Goal: Task Accomplishment & Management: Manage account settings

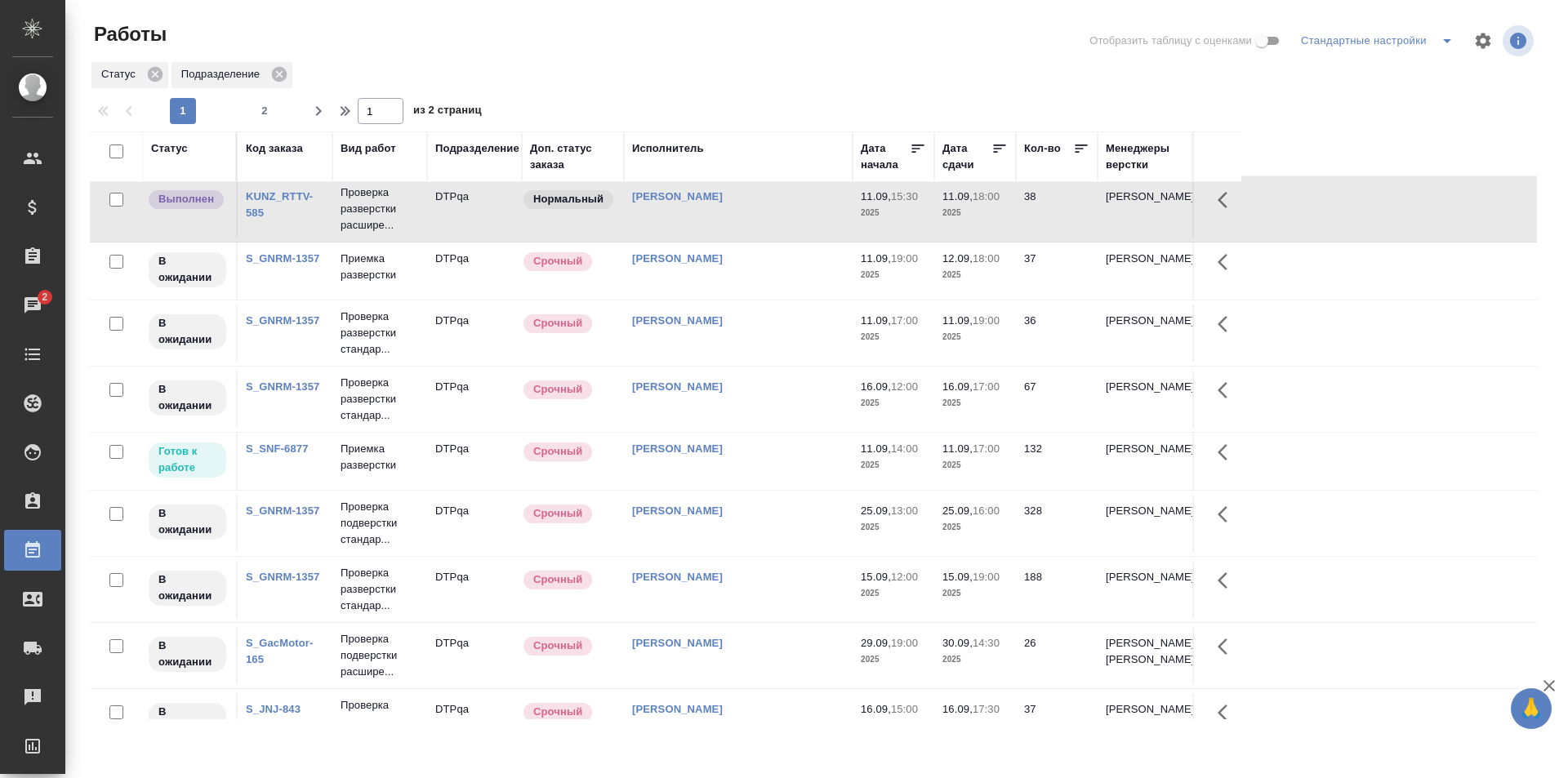
scroll to position [245, 0]
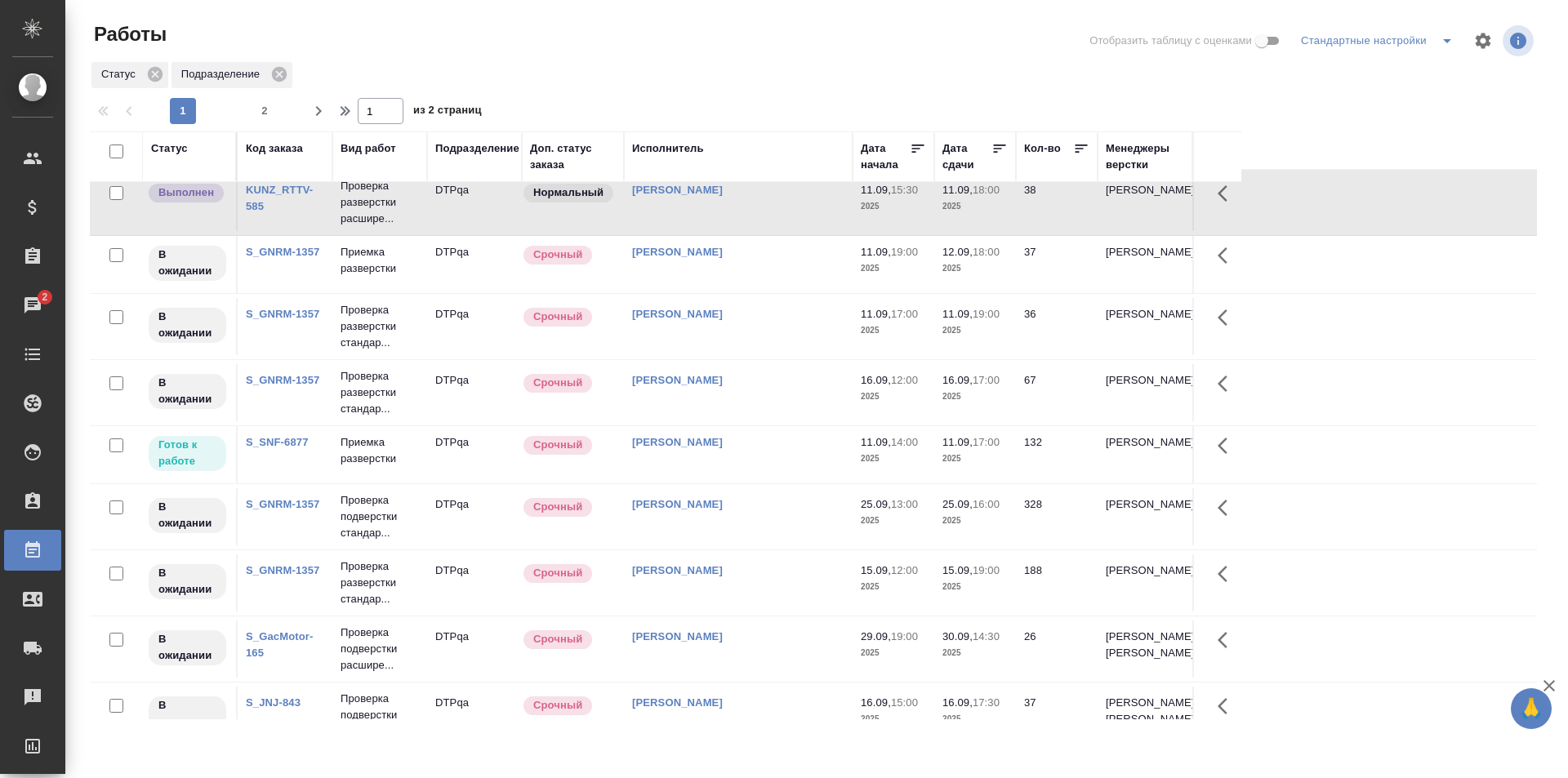
click at [767, 448] on div "[PERSON_NAME]" at bounding box center [738, 442] width 212 height 16
click at [767, 448] on div "Исмагилова Диана" at bounding box center [738, 442] width 212 height 16
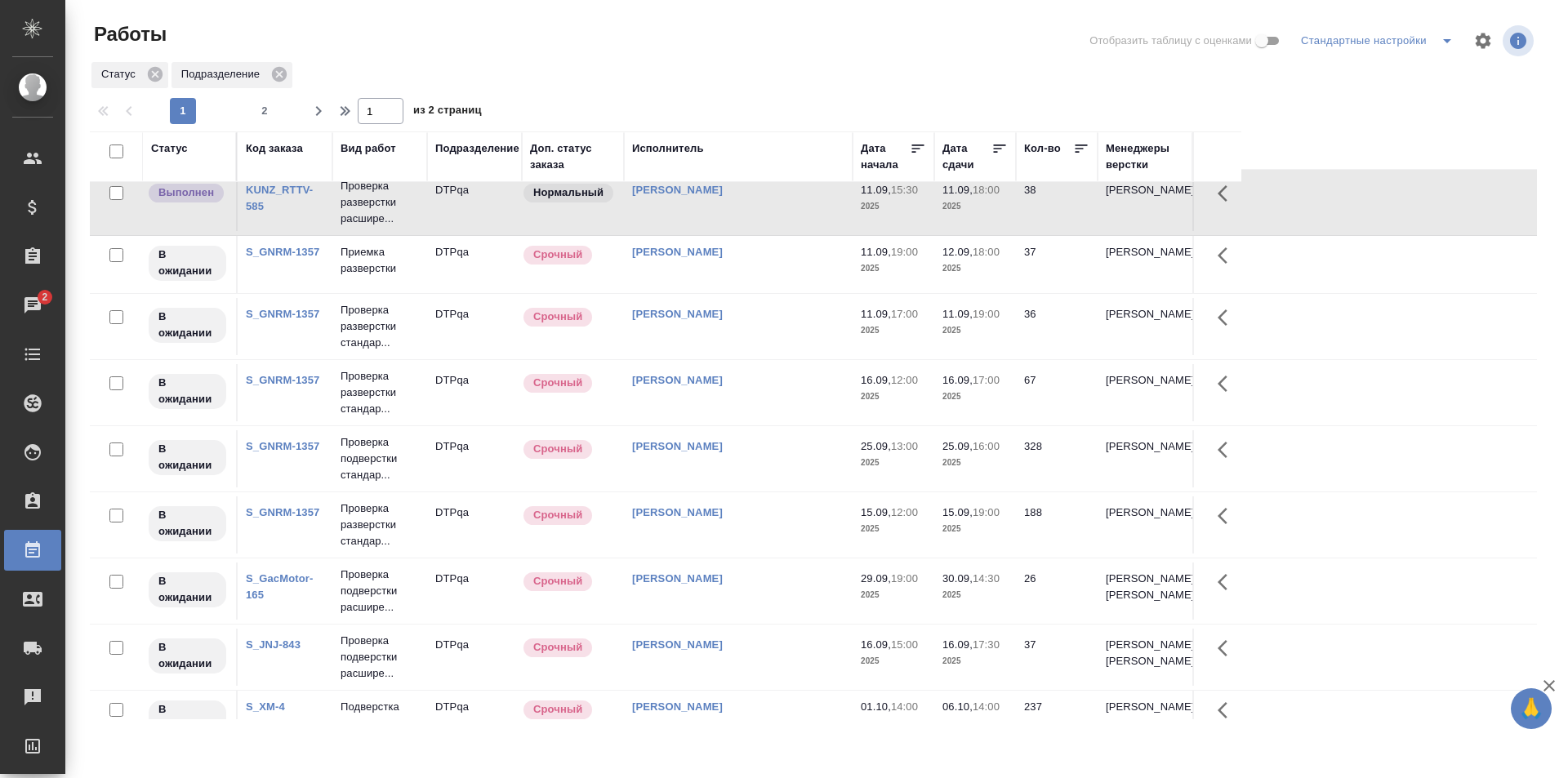
scroll to position [0, 0]
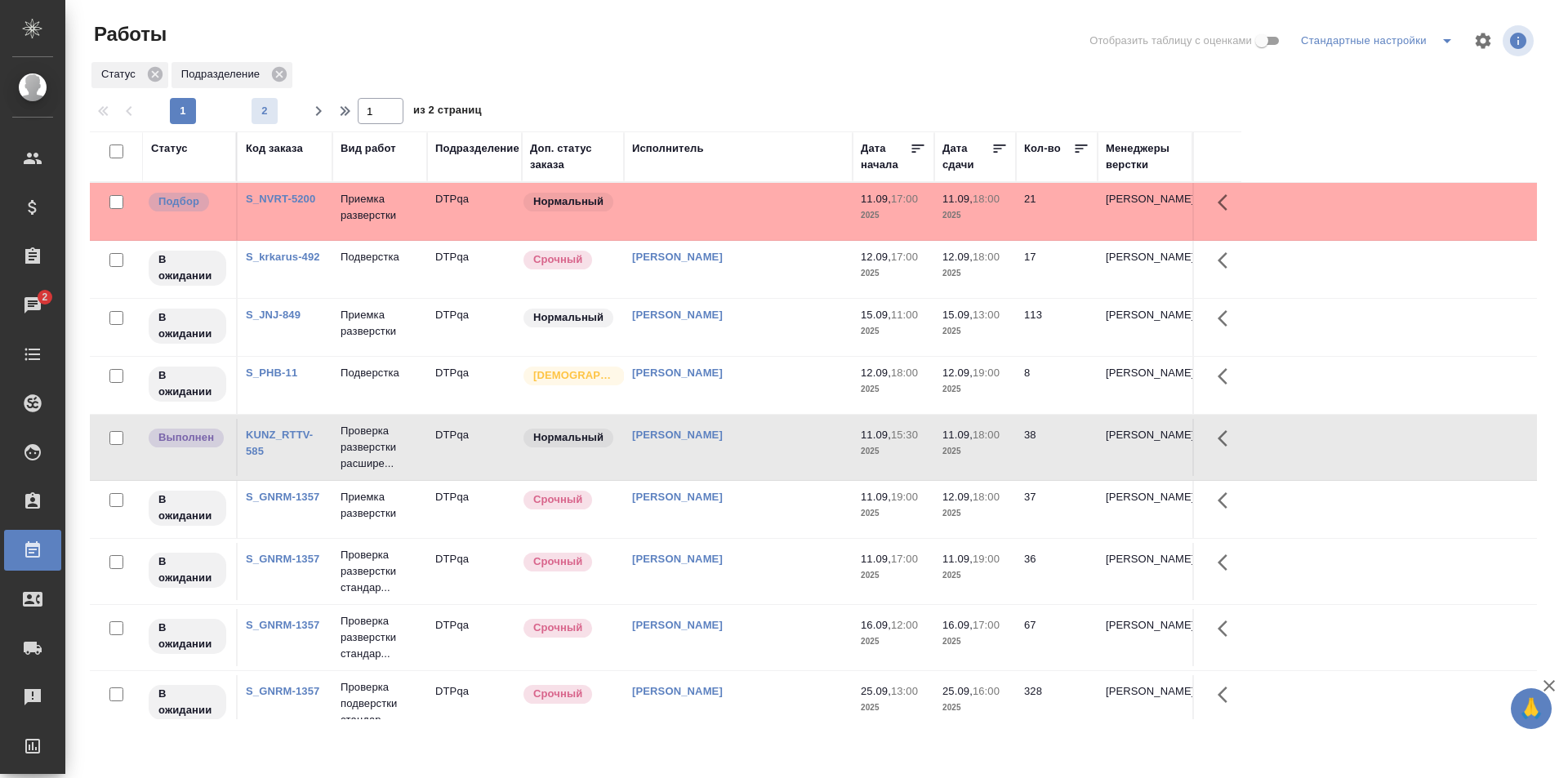
click at [270, 112] on span "2" at bounding box center [264, 110] width 26 height 16
type input "2"
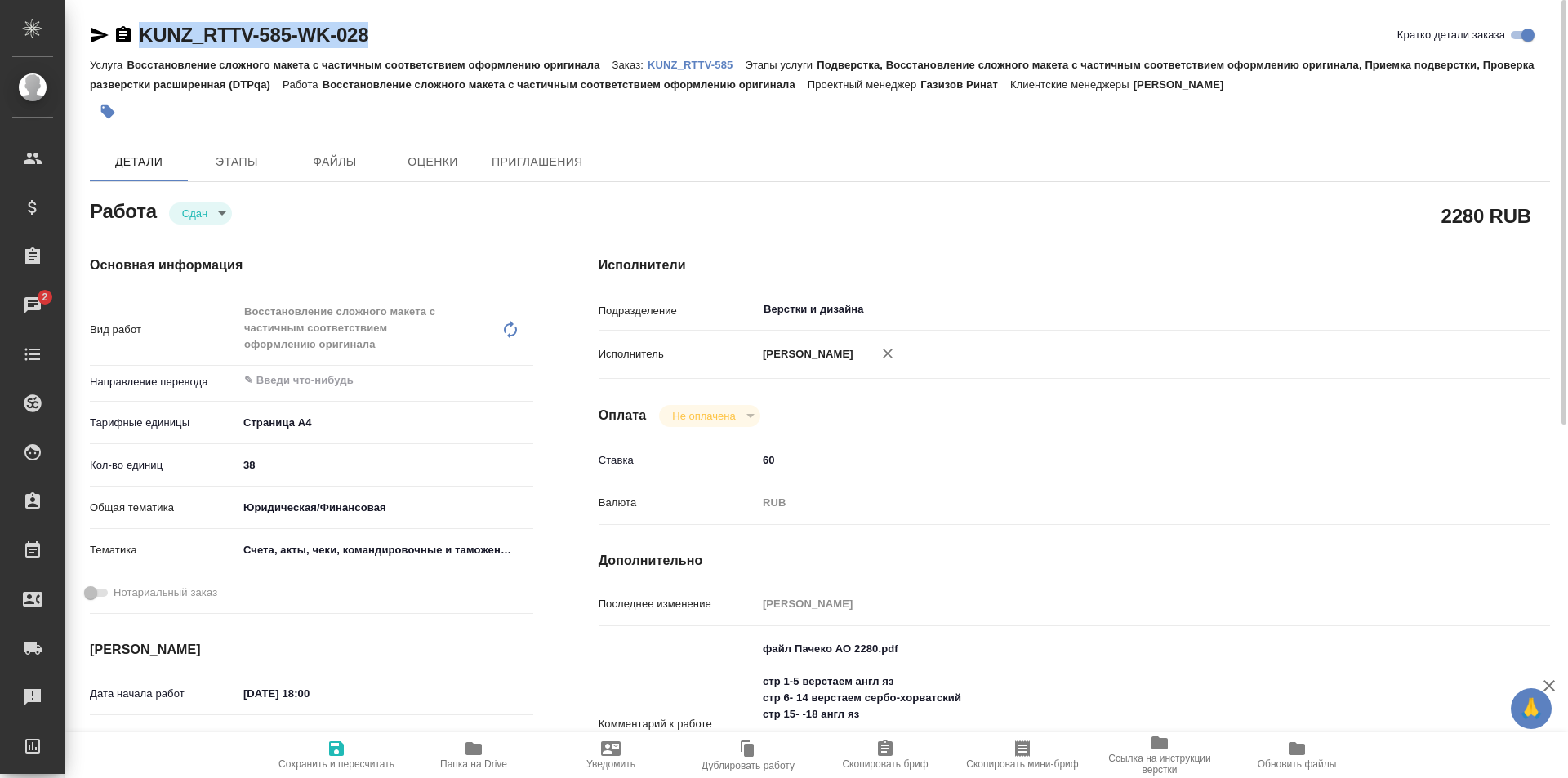
click at [96, 31] on icon "button" at bounding box center [100, 35] width 17 height 14
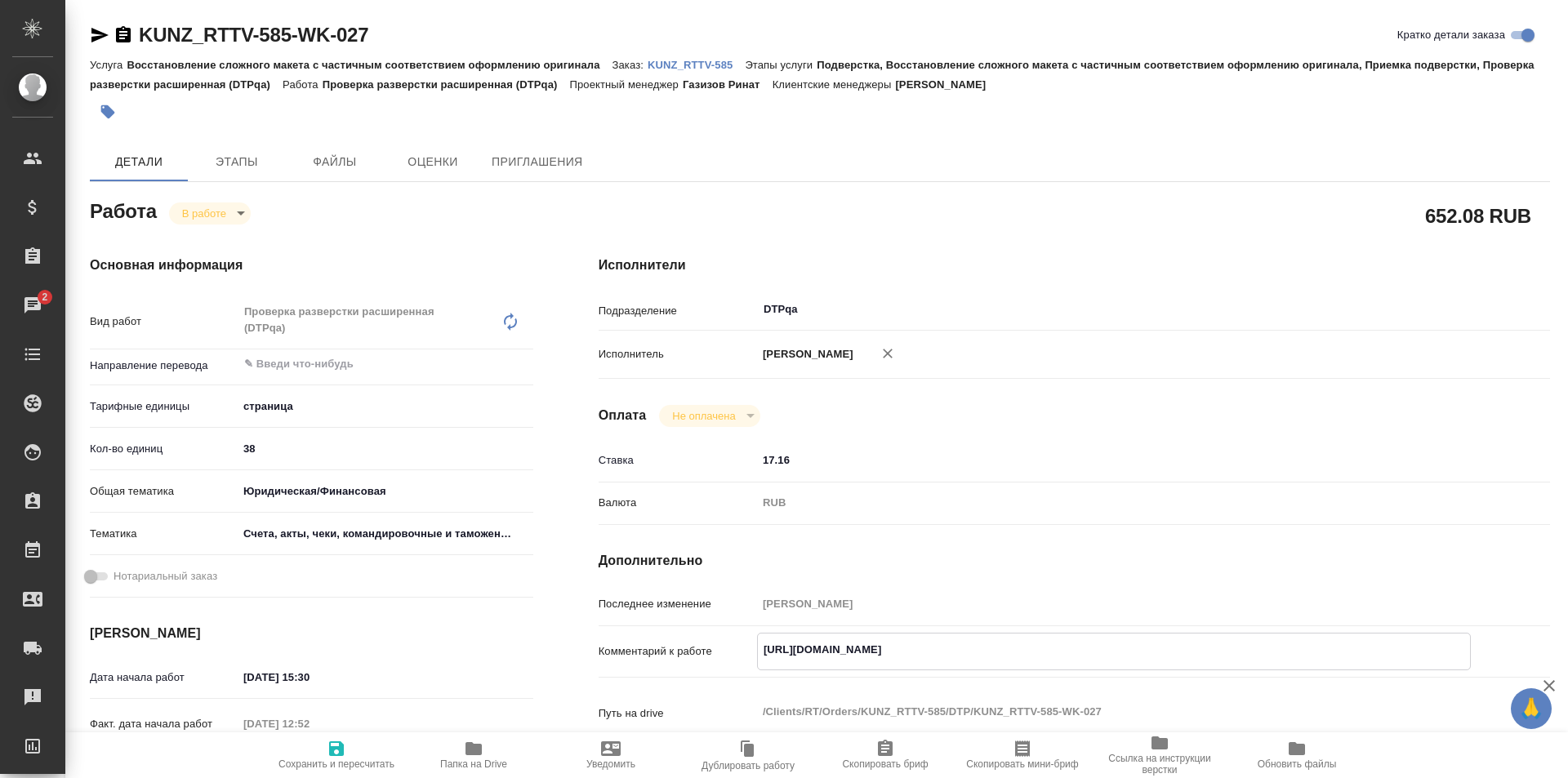
click at [478, 753] on icon "button" at bounding box center [473, 748] width 16 height 13
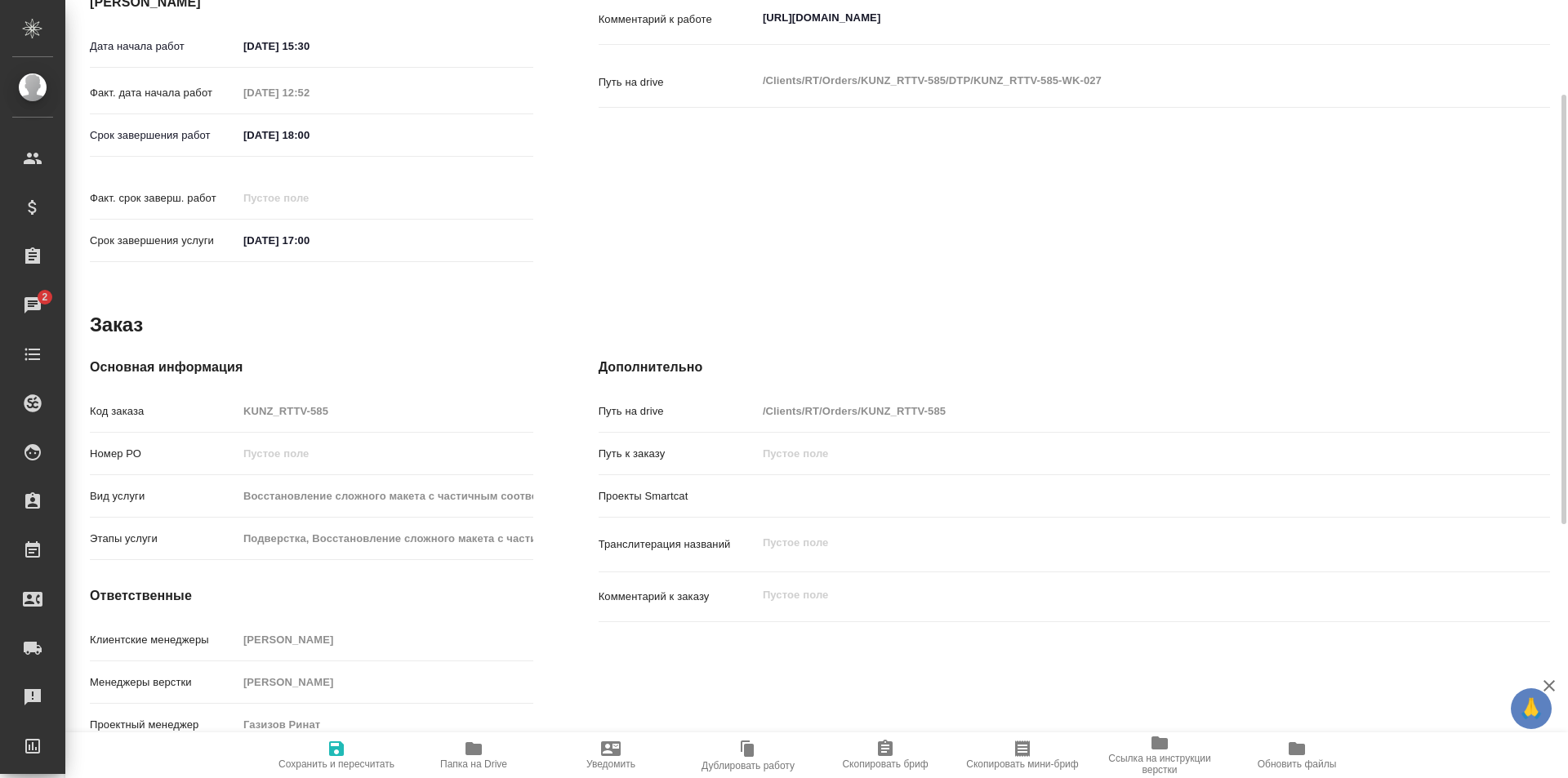
scroll to position [304, 0]
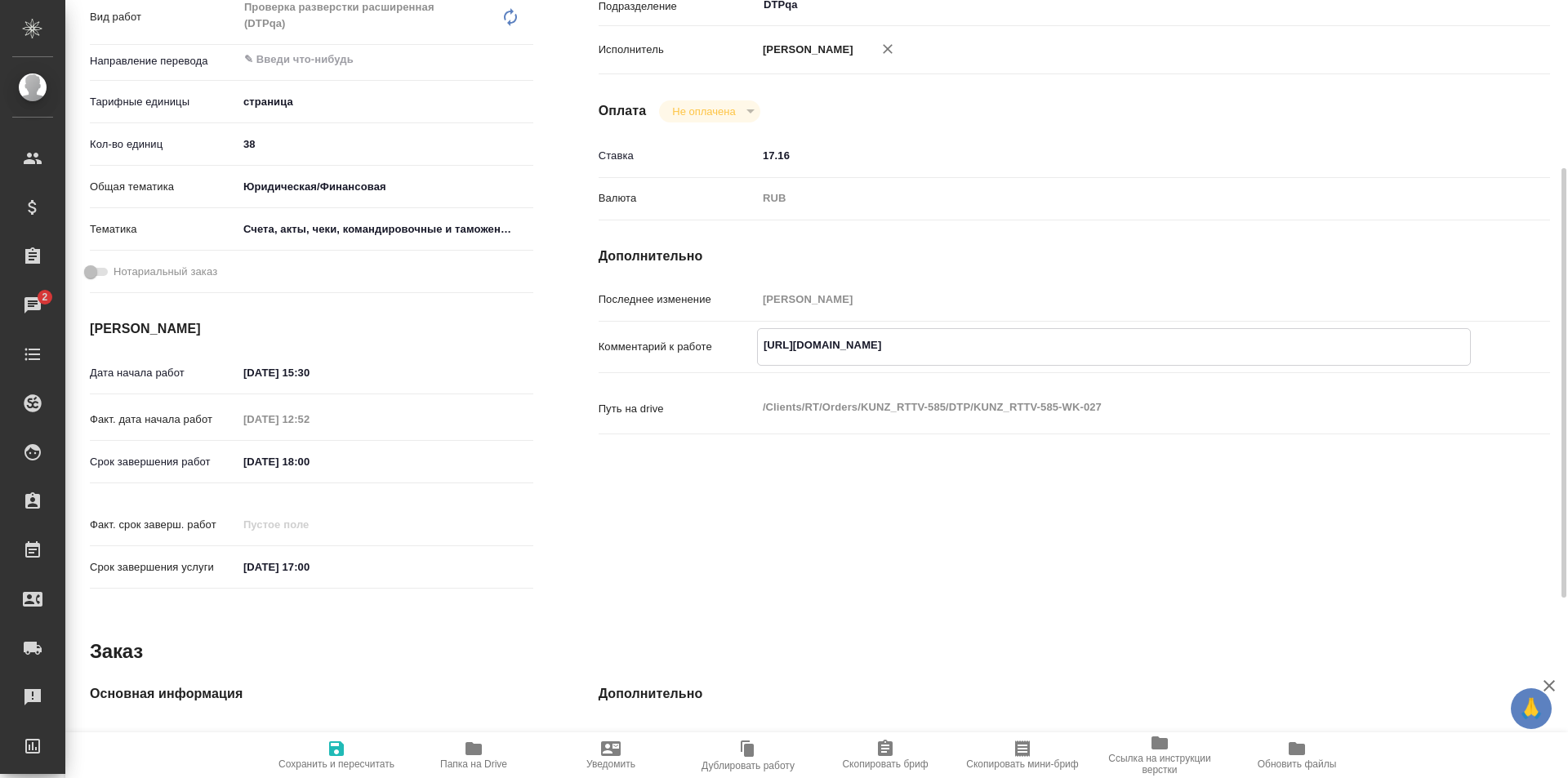
click at [1104, 338] on textarea "https://tera.awatera.com/Work/68c136ad1bc17f3dbb603aac/" at bounding box center [1114, 344] width 712 height 28
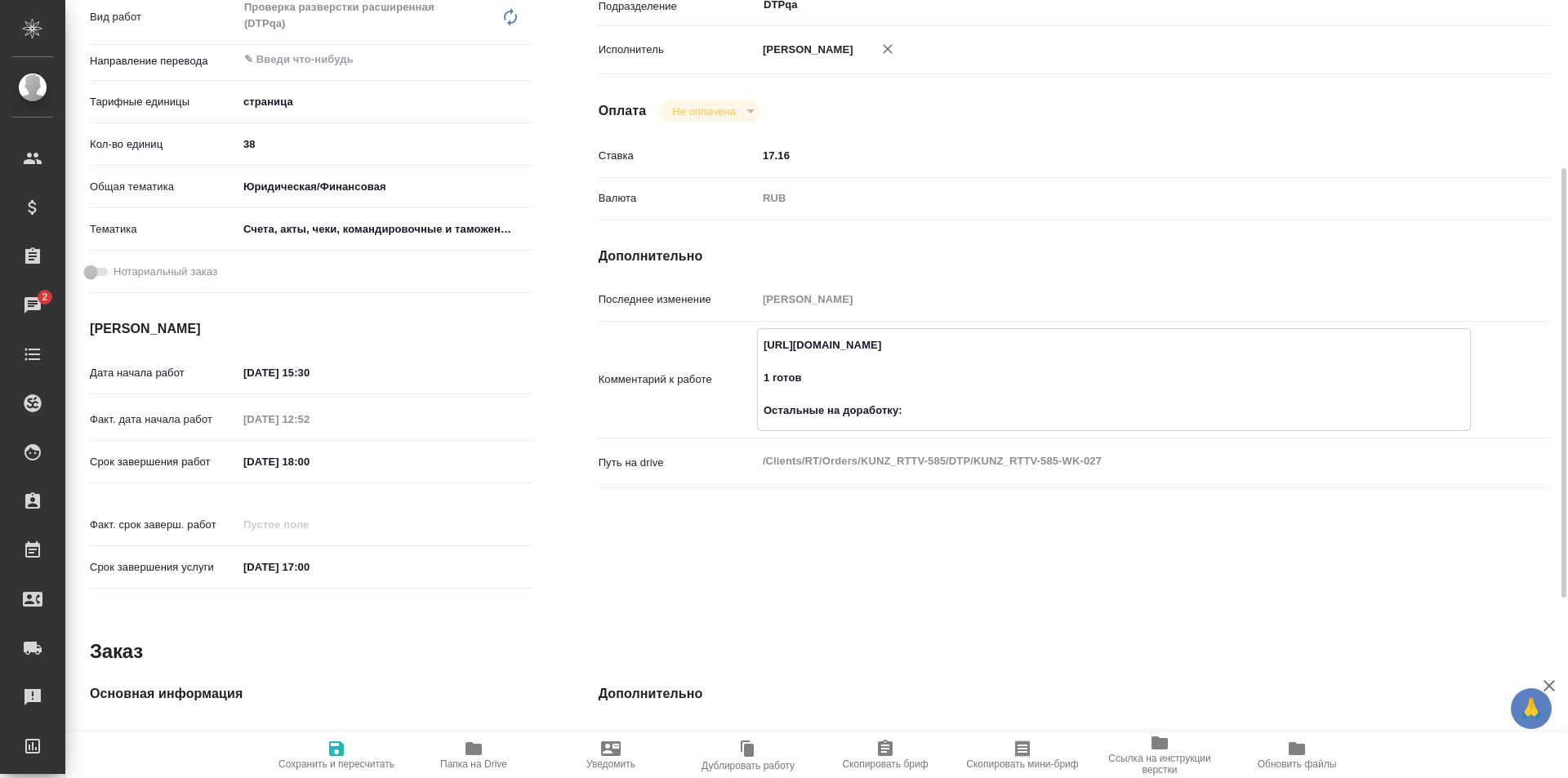
paste textarea "https://drive.awatera.com/f/10344188"
click at [838, 377] on textarea "https://tera.awatera.com/Work/68c136ad1bc17f3dbb603aac/ 1 готов Остальные на до…" at bounding box center [1114, 377] width 712 height 93
paste textarea "https://drive.awatera.com/f/10333605"
type textarea "https://tera.awatera.com/Work/68c136ad1bc17f3dbb603aac/ 1 готов: https://drive.…"
click at [337, 747] on icon "button" at bounding box center [336, 748] width 14 height 14
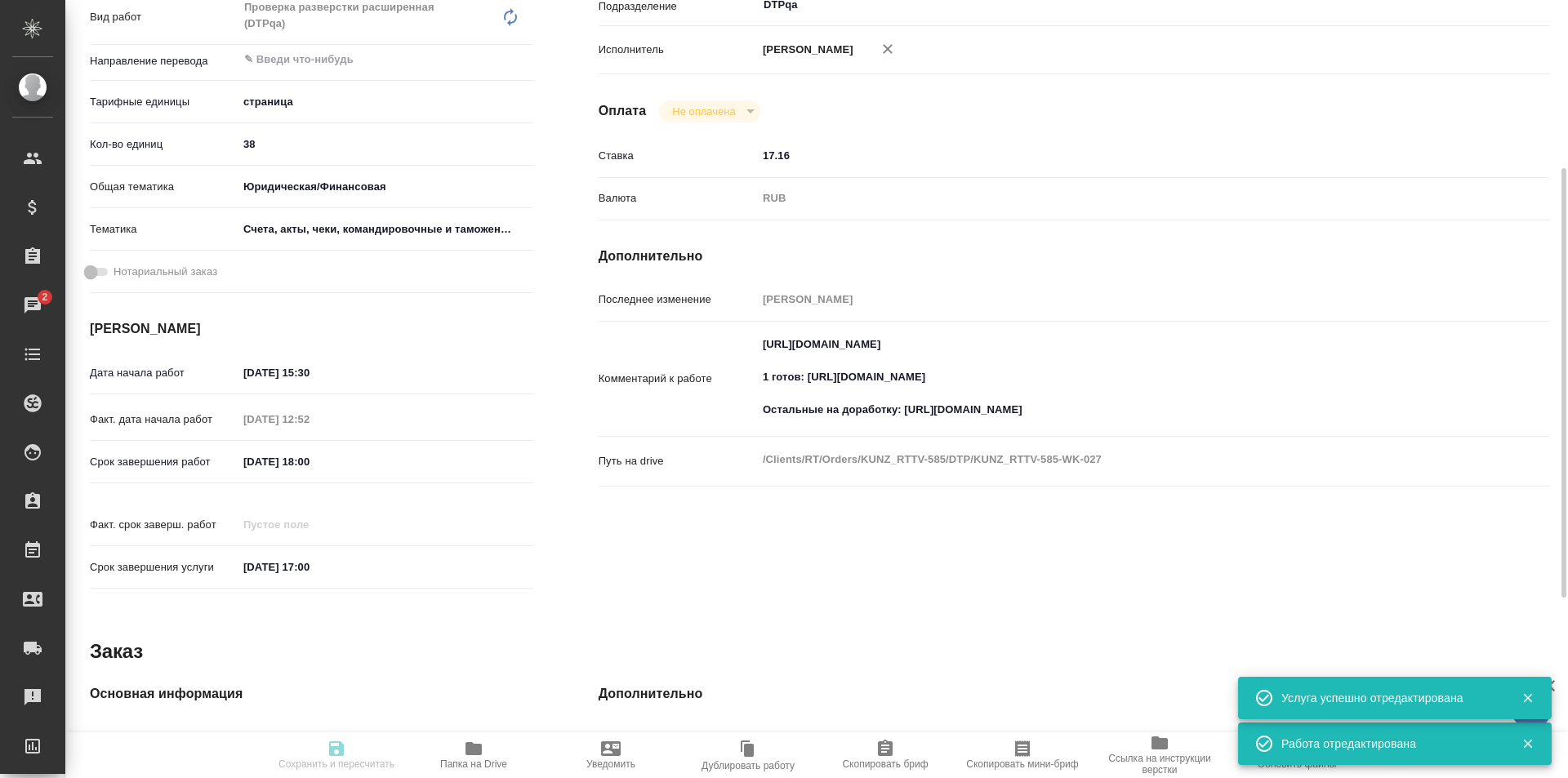
type input "inProgress"
type input "5a8b1489cc6b4906c91bfdb2"
type input "38"
type input "yr-fn"
type input "5f647205b73bc97568ca66c0"
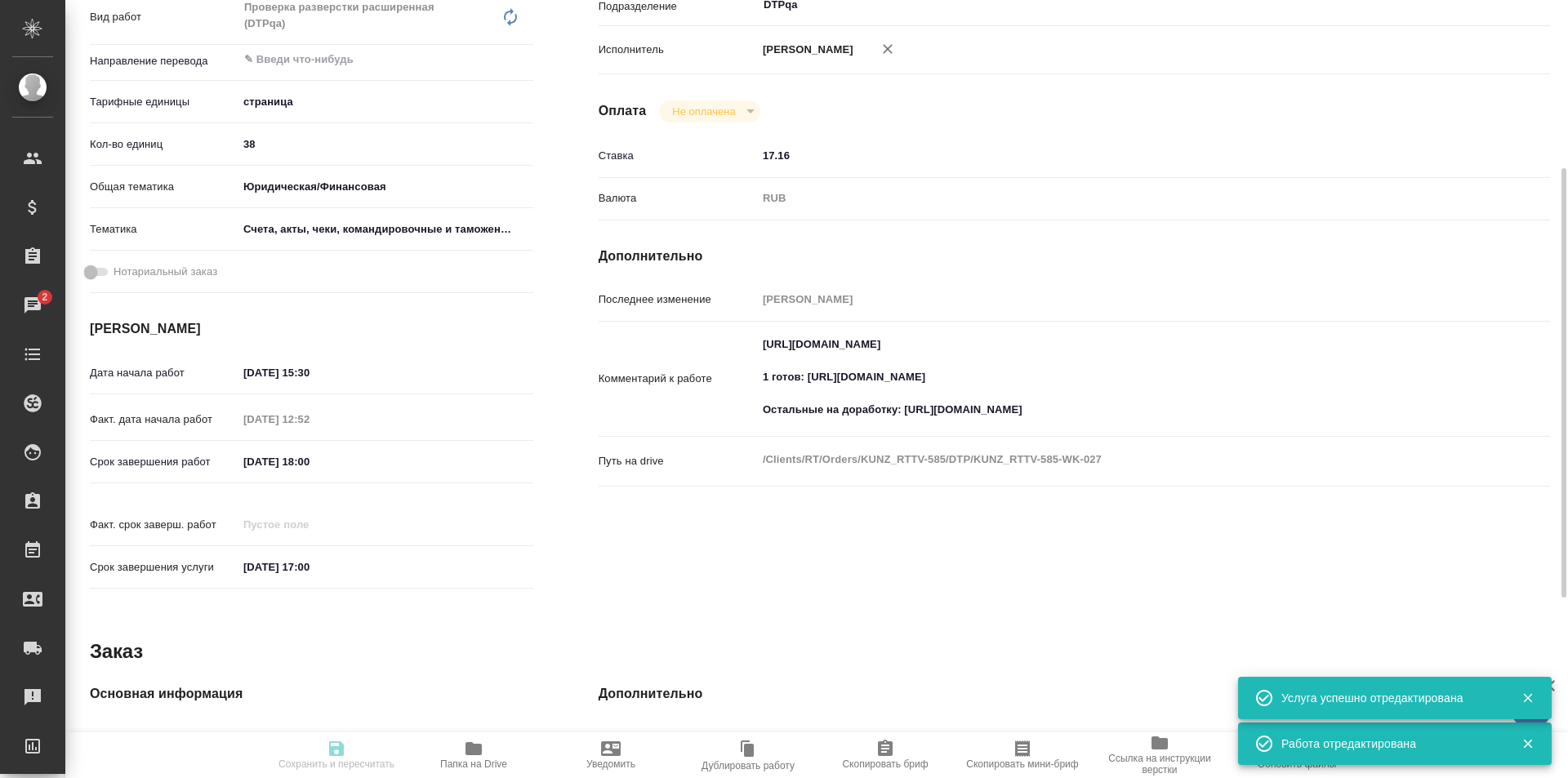
type input "11.09.2025 15:30"
type input "11.09.2025 12:52"
type input "11.09.2025 18:00"
type input "22.09.2025 17:00"
type input "DTPqa"
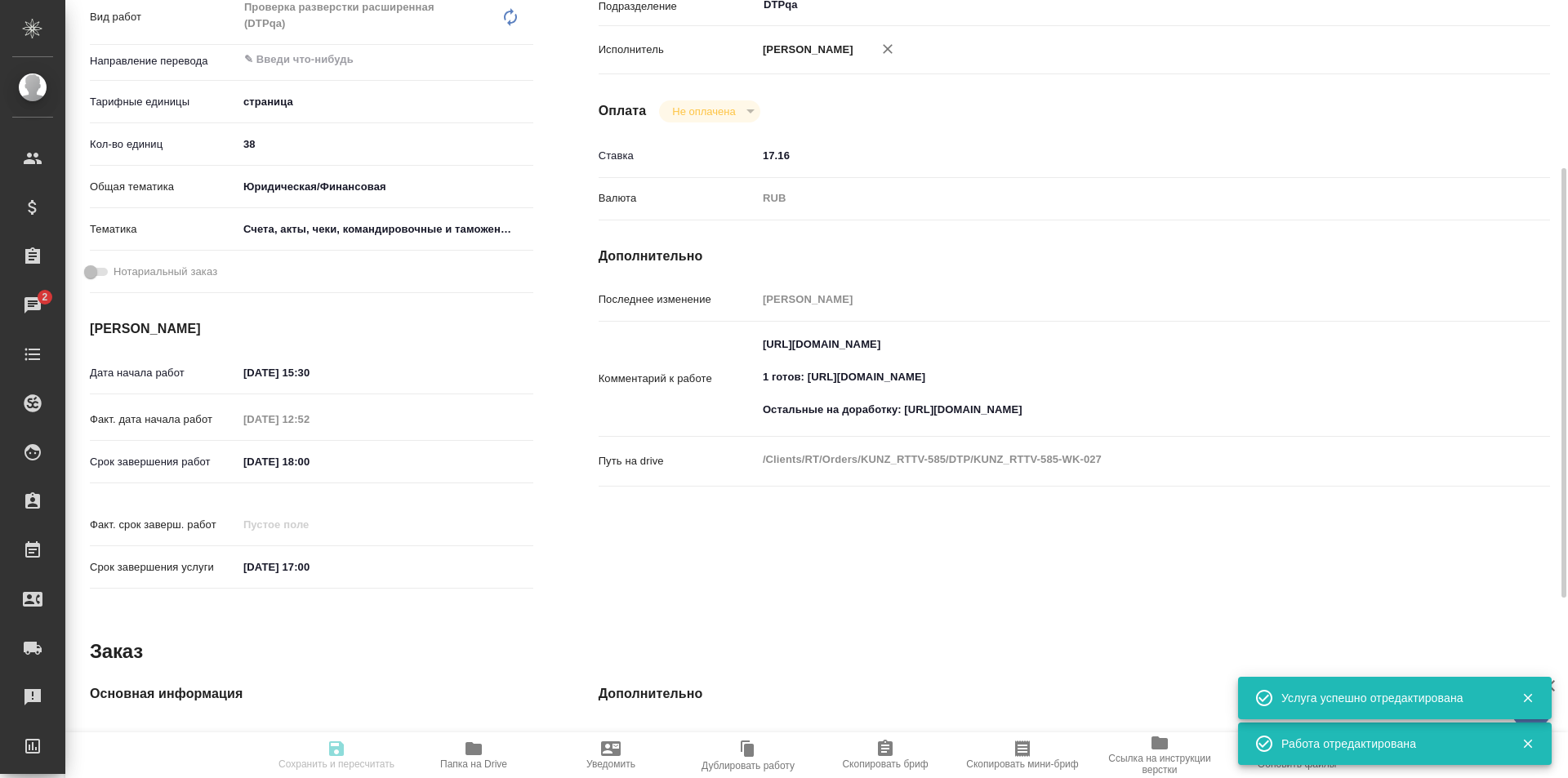
type input "notPayed"
type input "17.16"
type input "RUB"
type input "[PERSON_NAME]"
type input "KUNZ_RTTV-585"
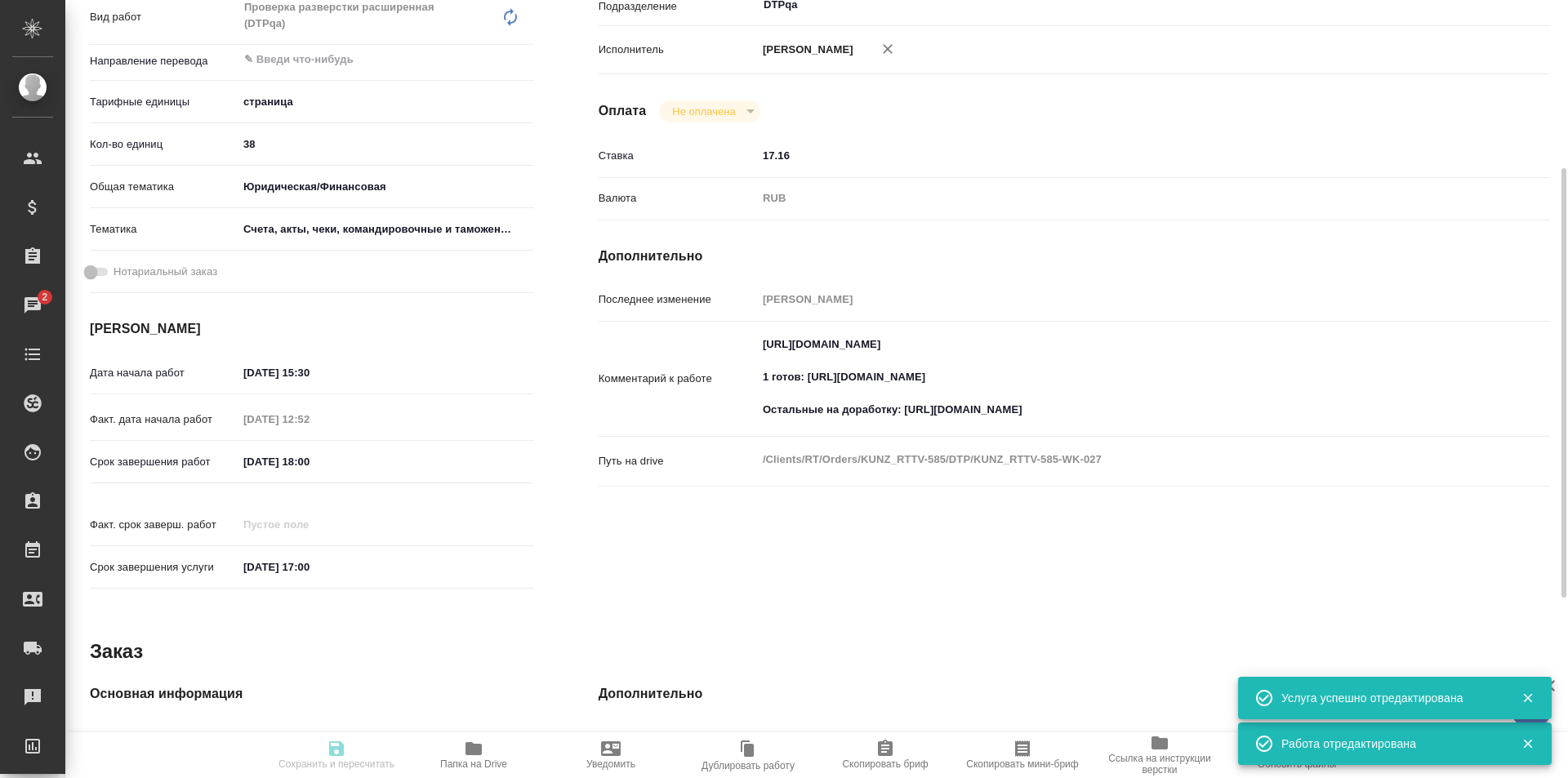
type input "Восстановление сложного макета с частичным соответствием оформлению оригинала"
type input "Подверстка, Восстановление сложного макета с частичным соответствием оформлению…"
type input "Веселова Юлия"
type input "[PERSON_NAME]"
type input "/Clients/RT/Orders/KUNZ_RTTV-585"
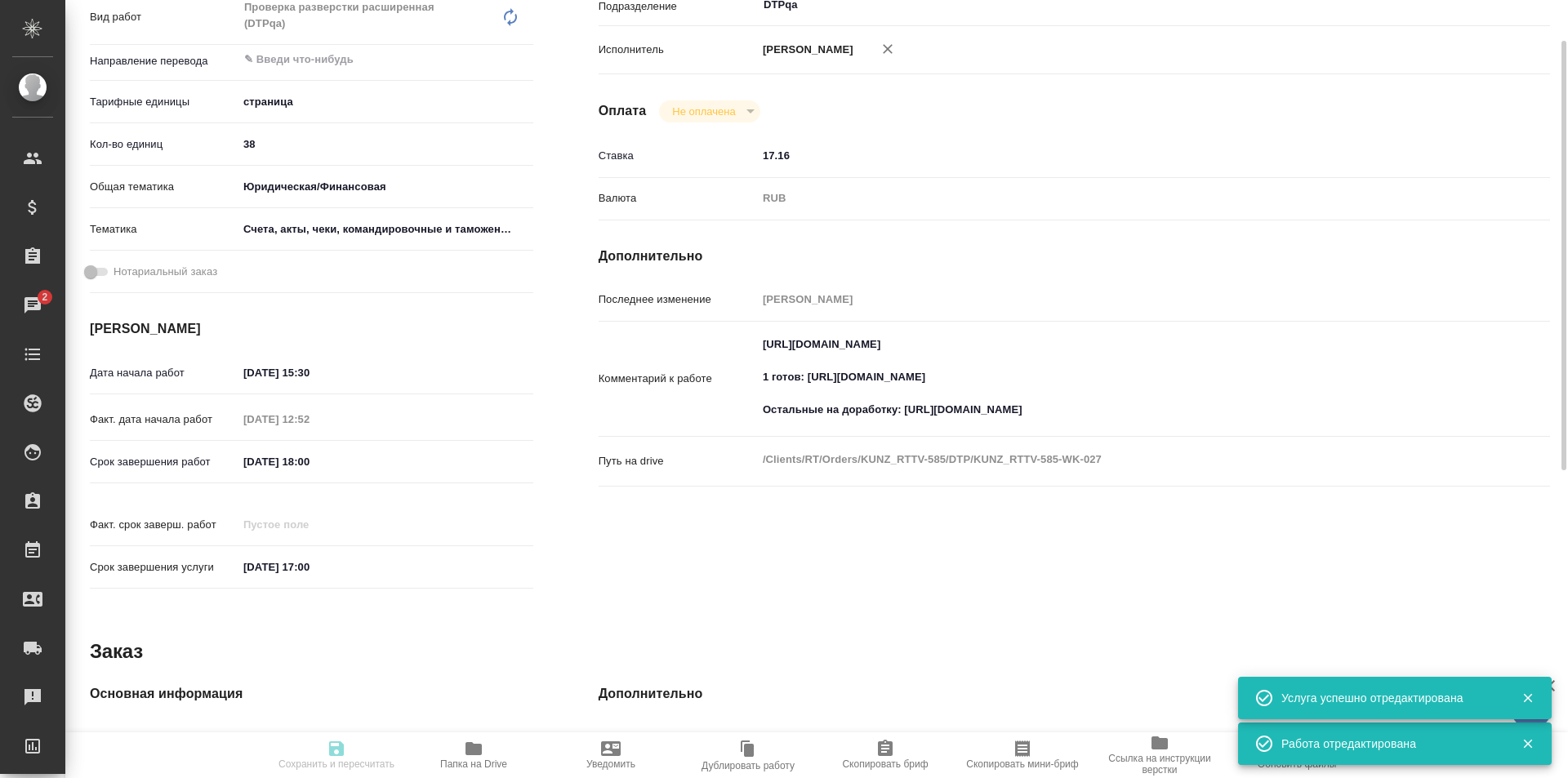
scroll to position [0, 0]
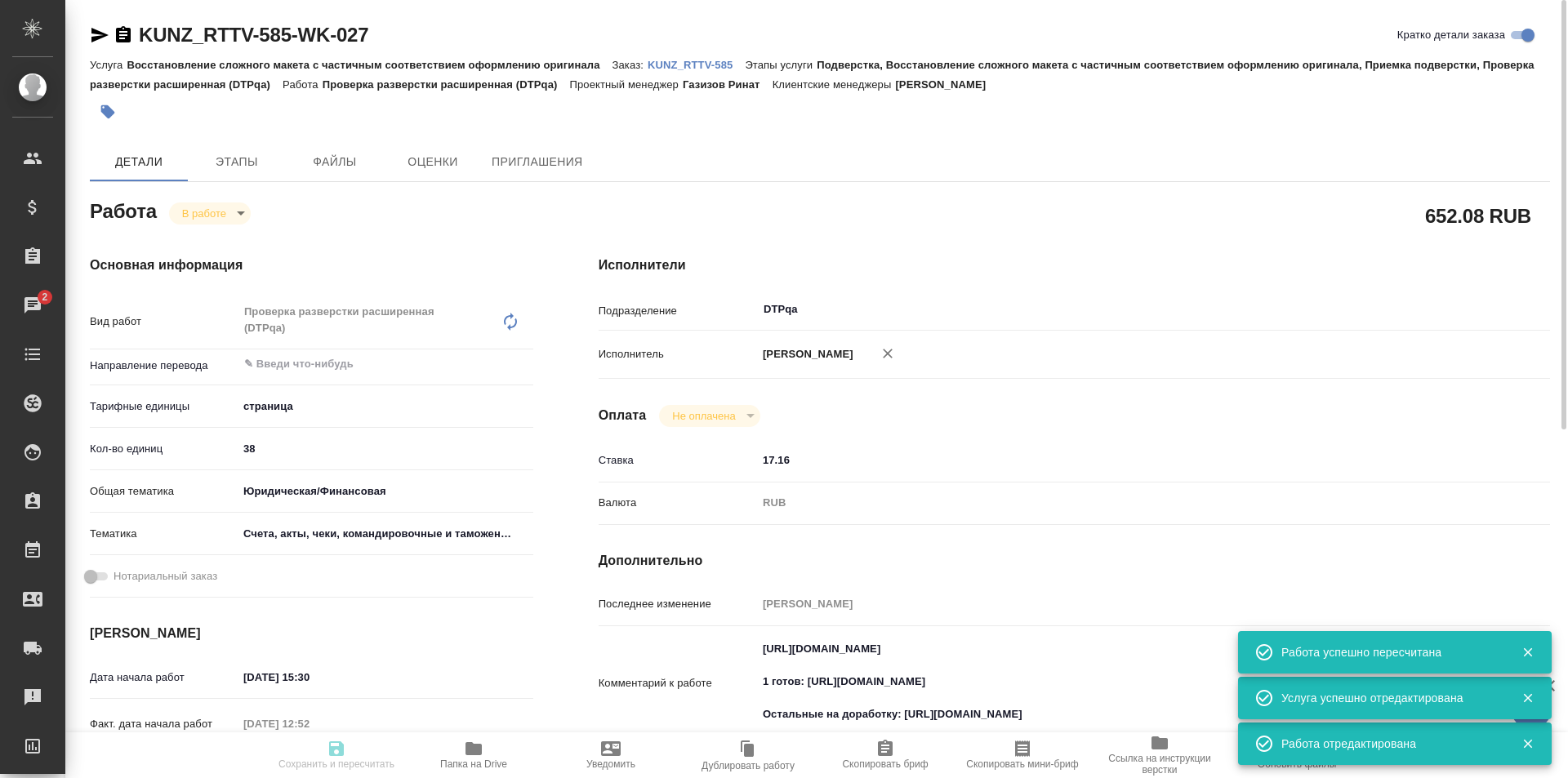
click at [217, 218] on body "🙏 .cls-1 fill:#fff; AWATERA Ismagilova Diana Клиенты Спецификации Заказы 2 Чаты…" at bounding box center [784, 389] width 1568 height 778
type input "inProgress"
type input "5a8b1489cc6b4906c91bfdb2"
type input "38"
type input "yr-fn"
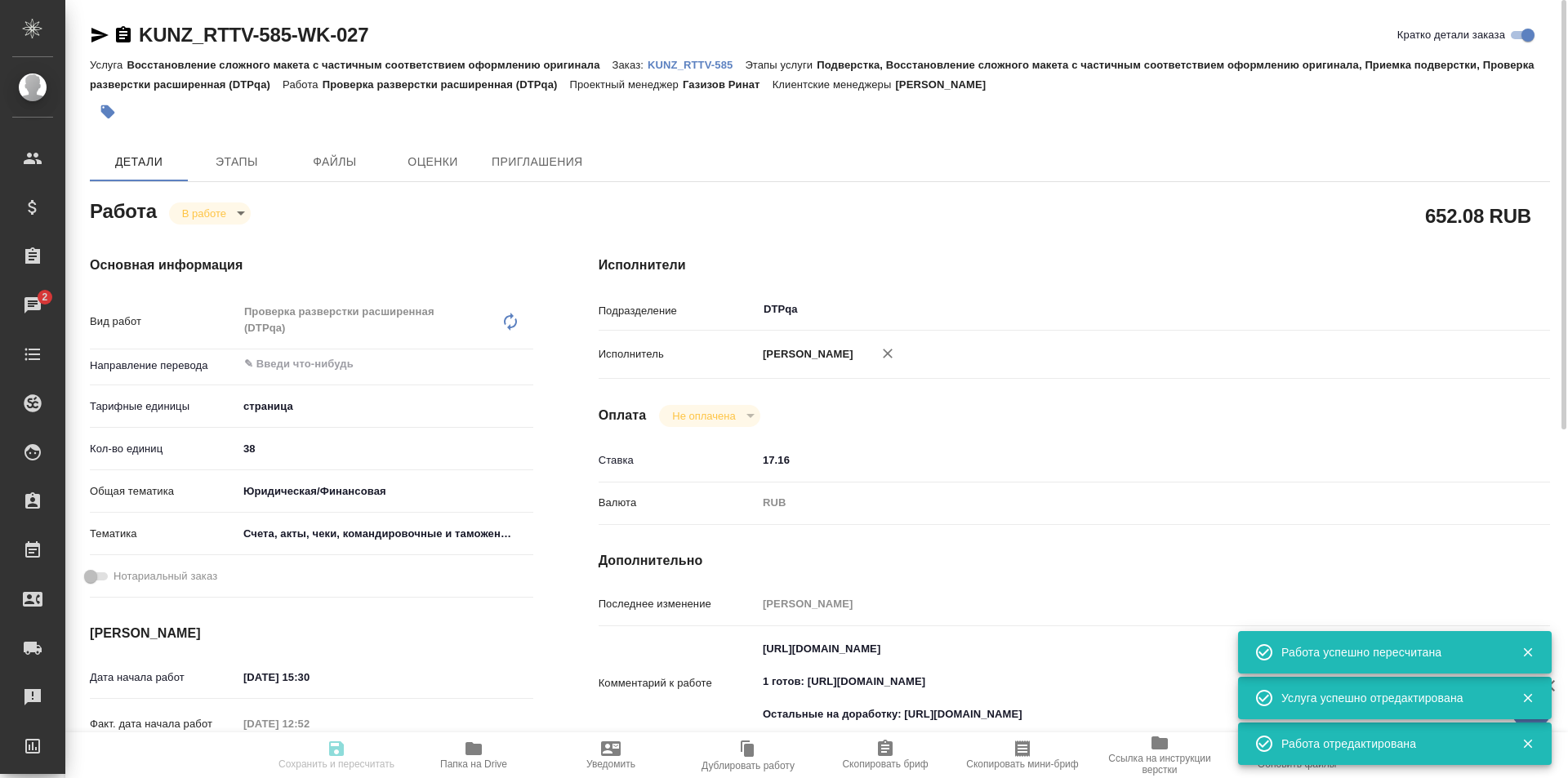
type input "5f647205b73bc97568ca66c0"
type input "11.09.2025 15:30"
type input "11.09.2025 12:52"
type input "11.09.2025 18:00"
type input "22.09.2025 17:00"
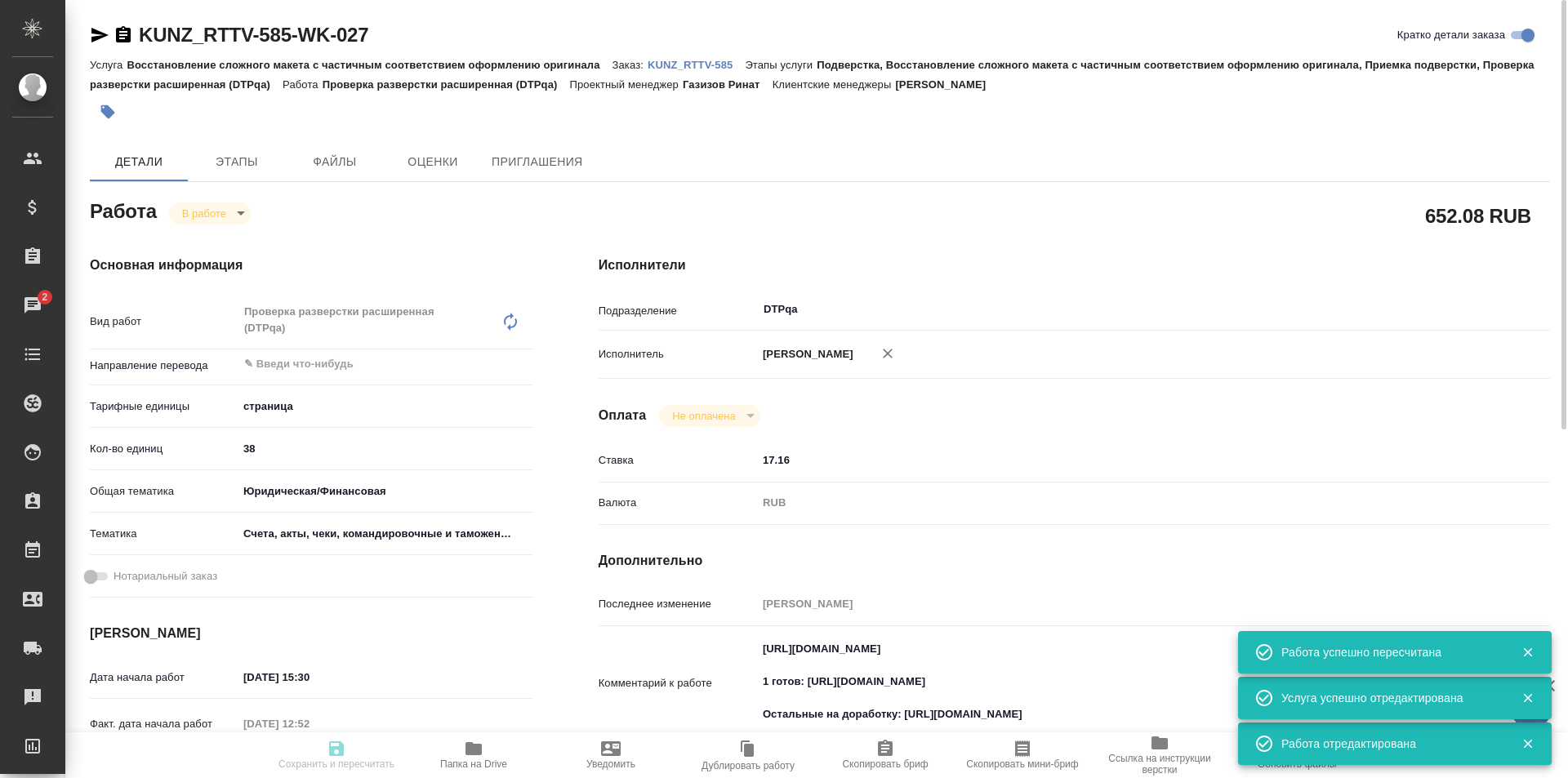
type input "DTPqa"
type input "notPayed"
type input "17.16"
type input "RUB"
type input "[PERSON_NAME]"
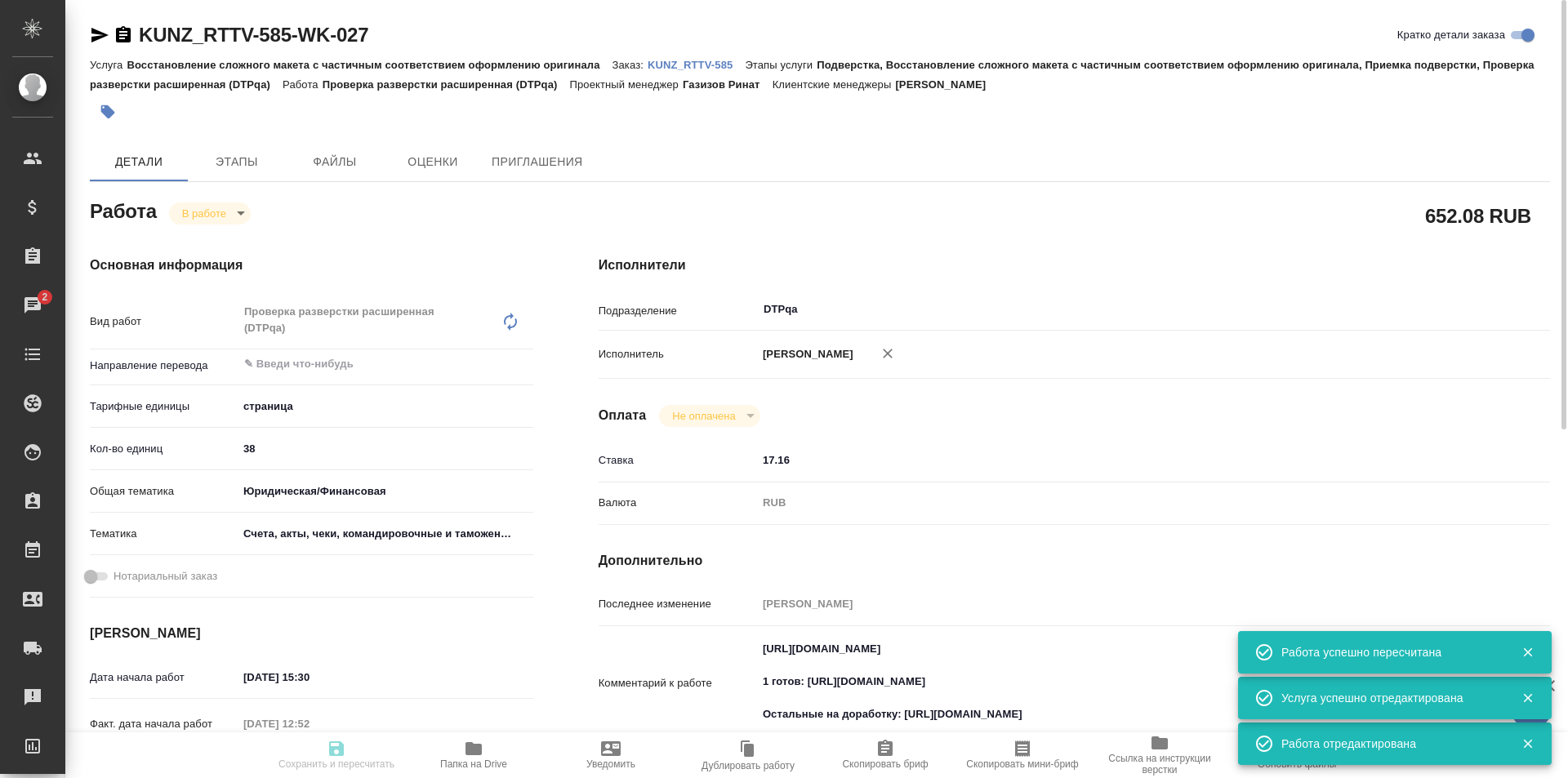
type input "KUNZ_RTTV-585"
type input "Восстановление сложного макета с частичным соответствием оформлению оригинала"
type input "Подверстка, Восстановление сложного макета с частичным соответствием оформлению…"
type input "Веселова Юлия"
type input "[PERSON_NAME]"
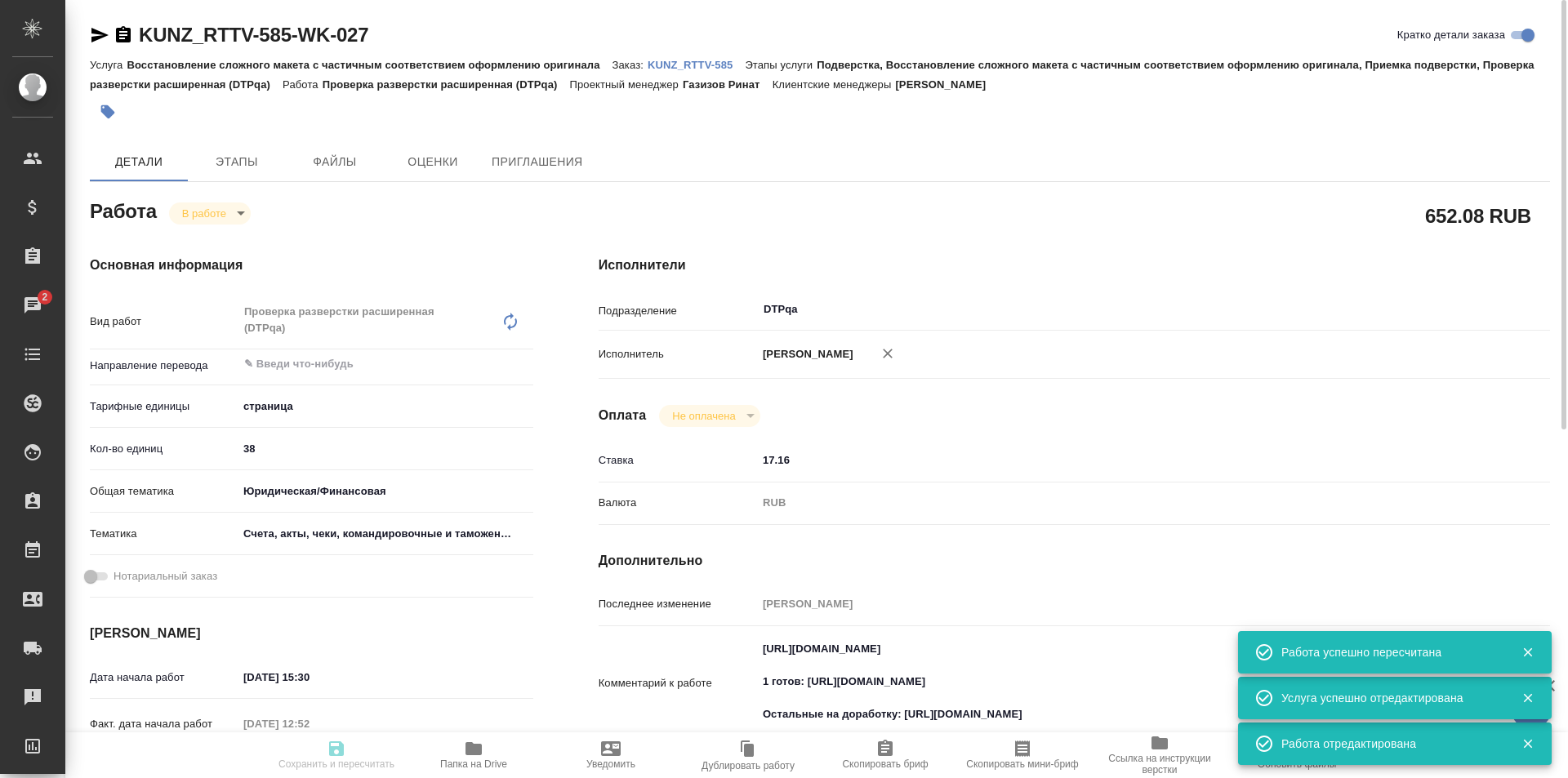
type input "/Clients/RT/Orders/KUNZ_RTTV-585"
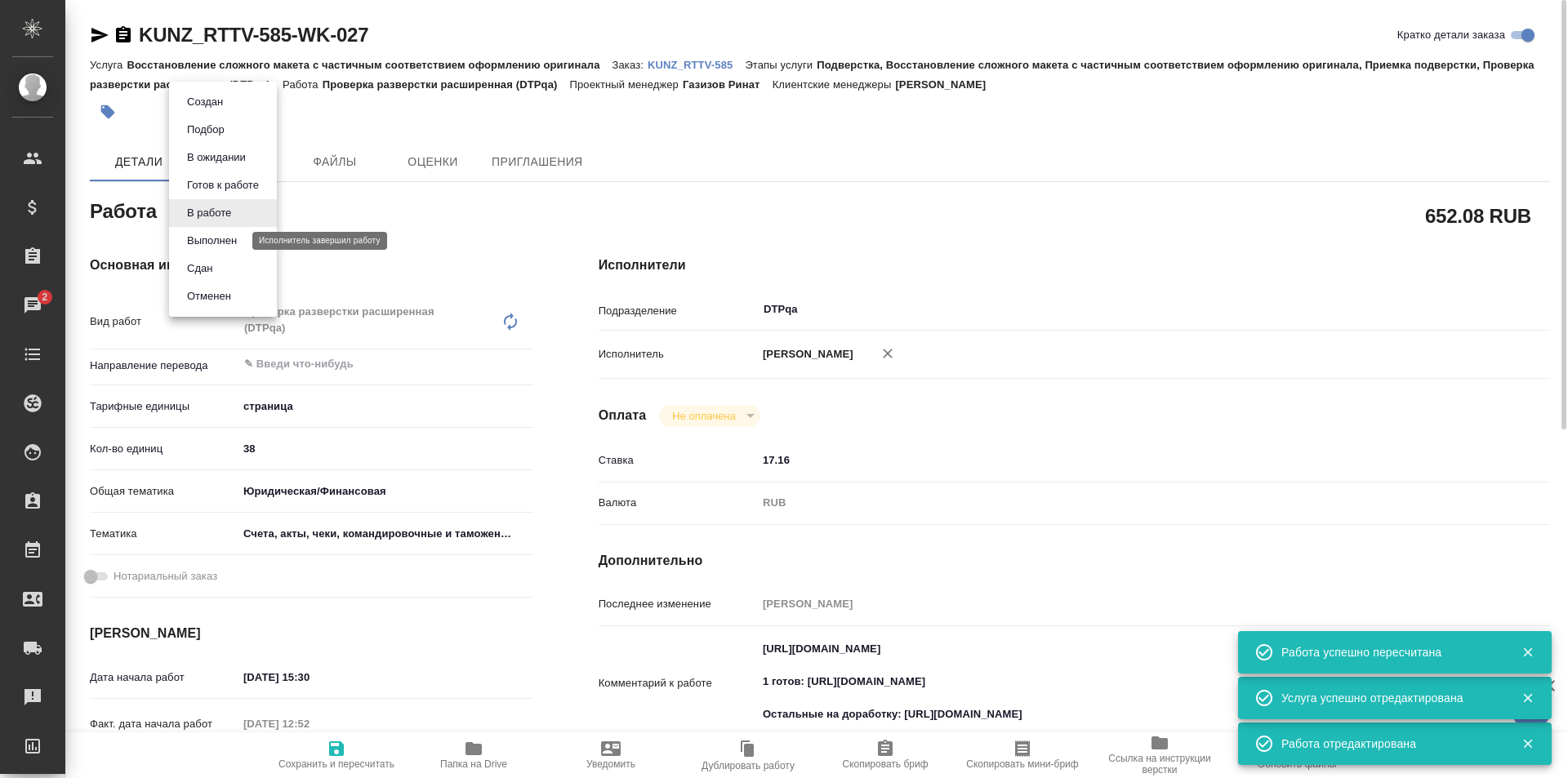
click at [221, 246] on button "Выполнен" at bounding box center [212, 241] width 59 height 18
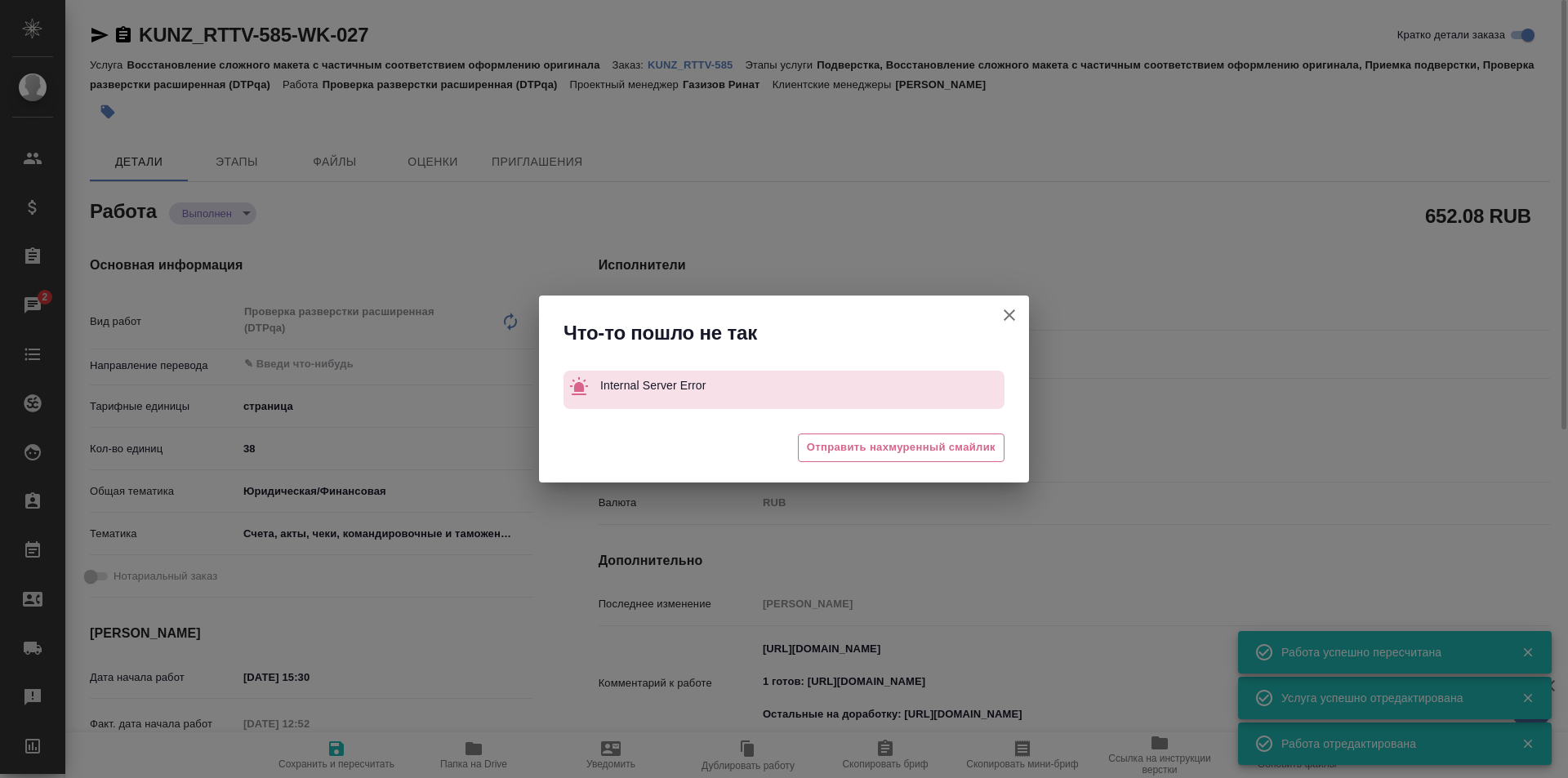
type textarea "x"
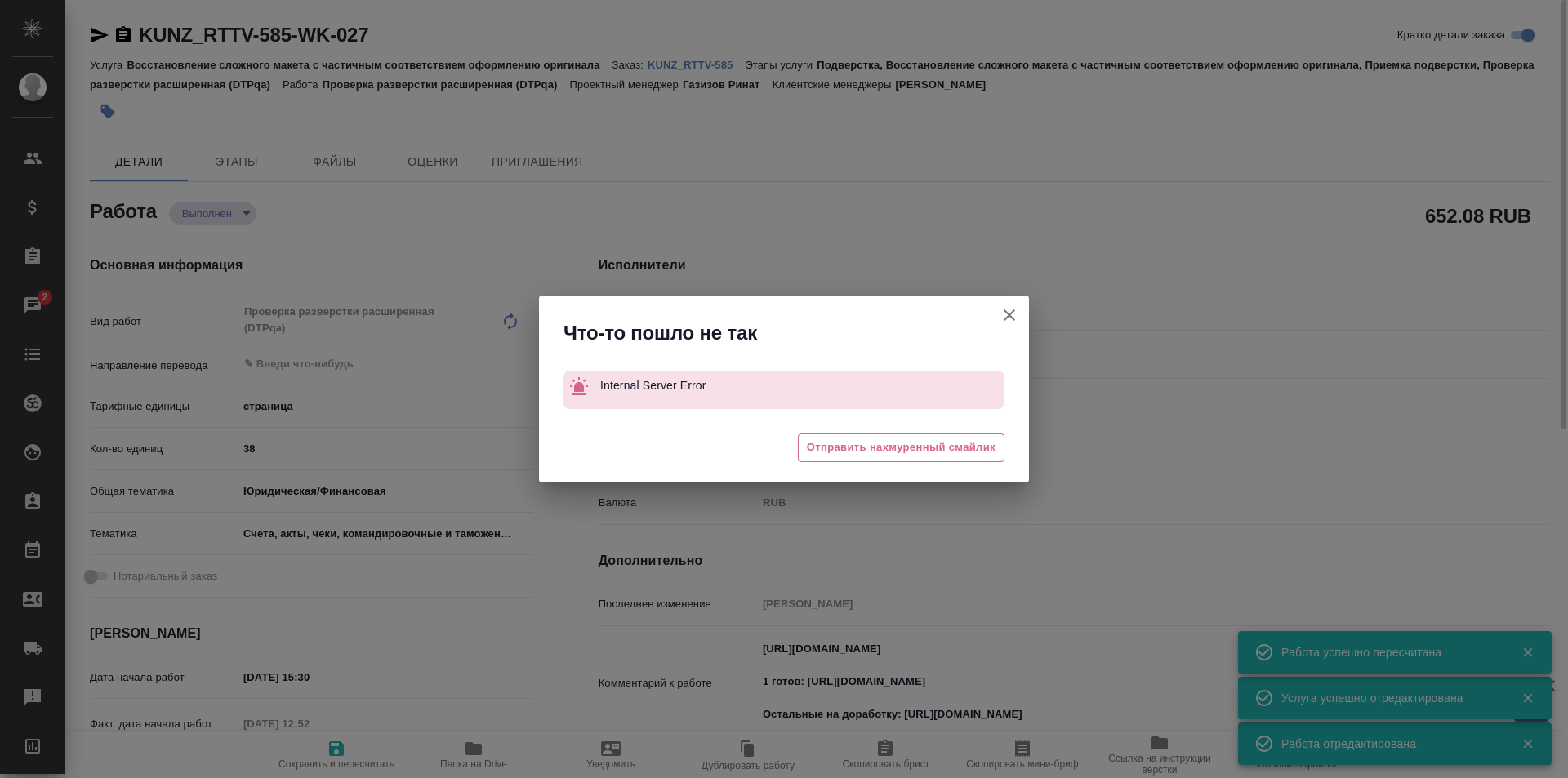
type textarea "x"
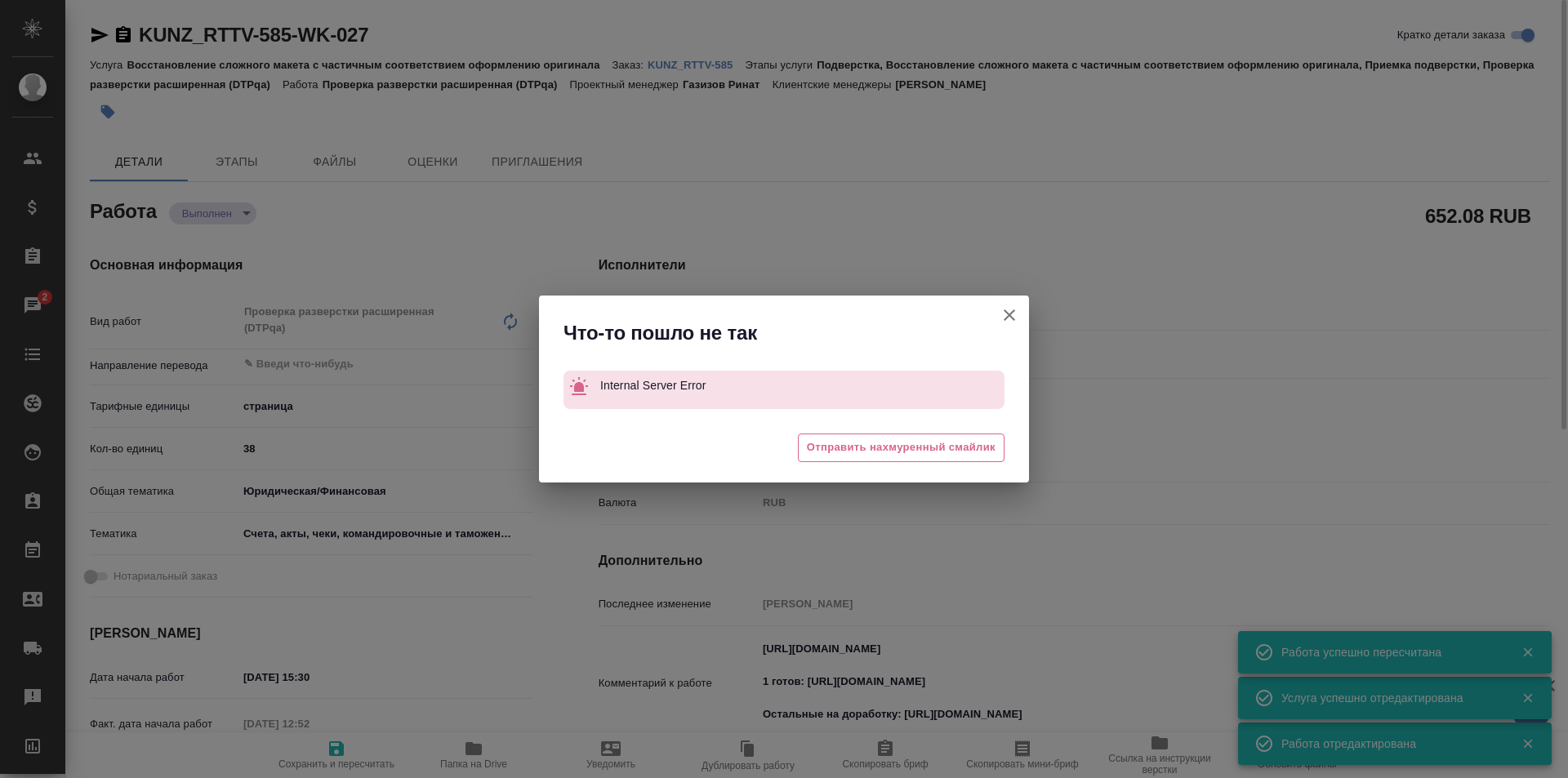
type textarea "x"
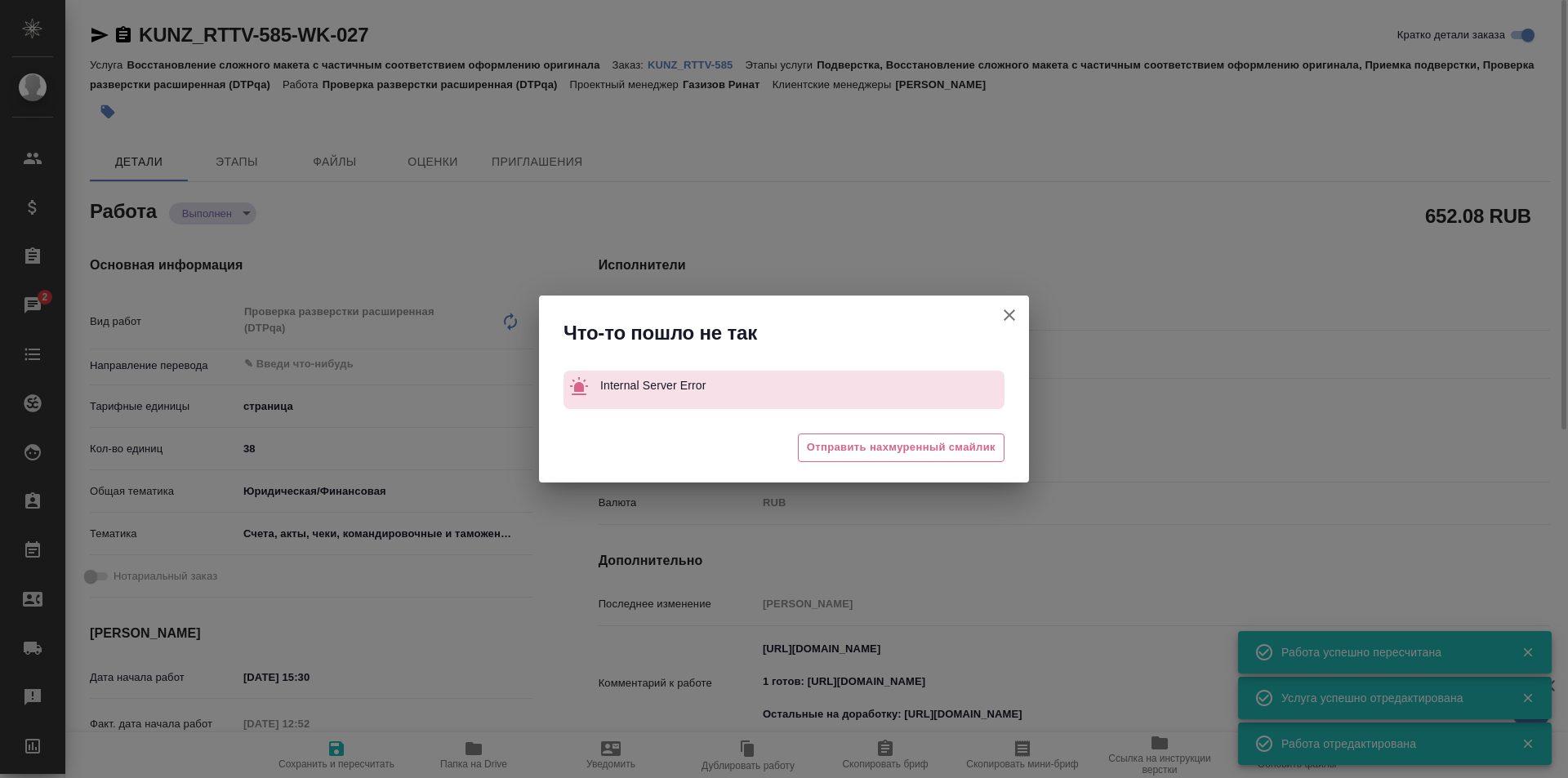
type textarea "x"
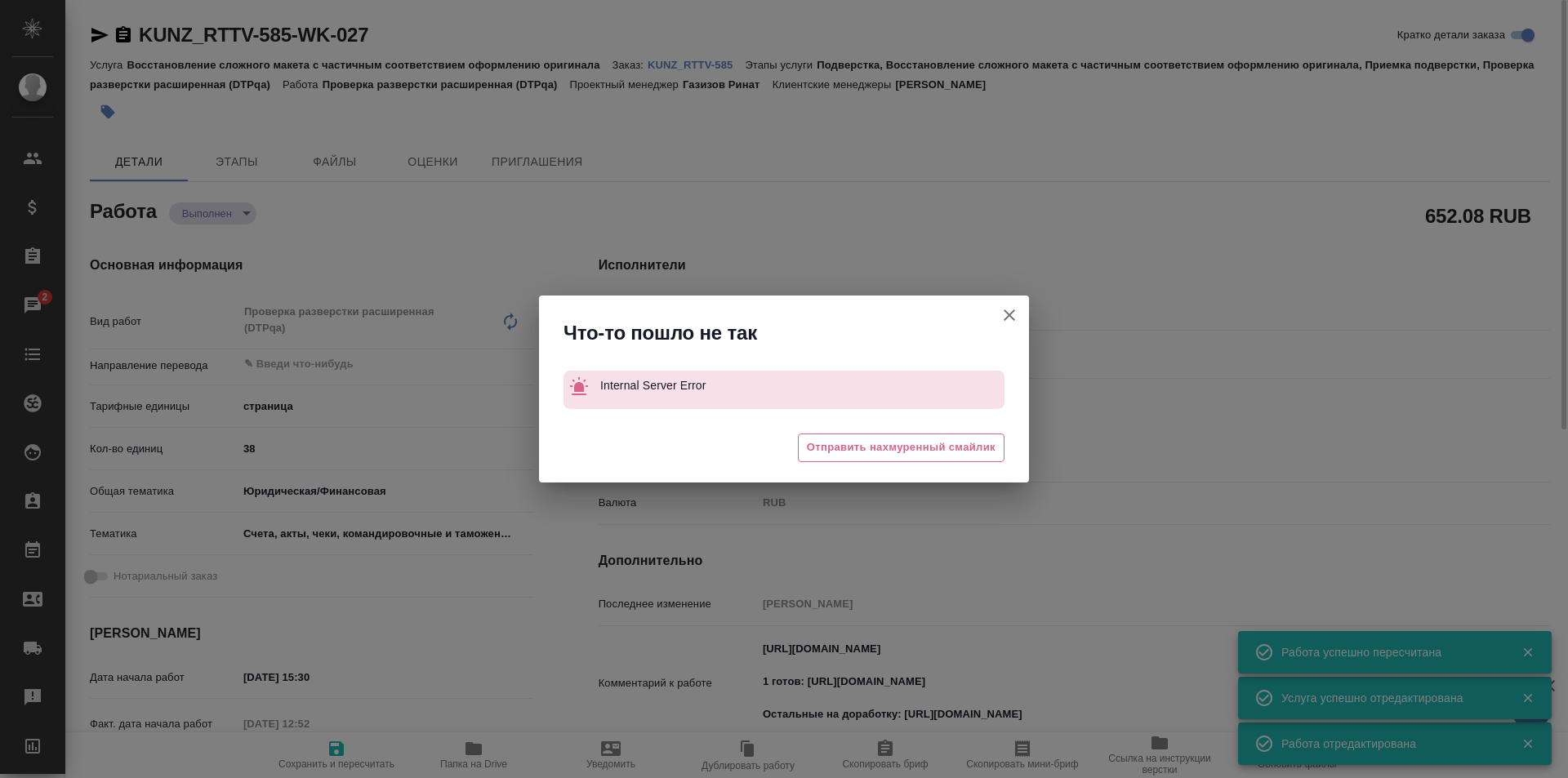
click at [1007, 310] on icon "button" at bounding box center [1009, 315] width 19 height 19
type textarea "x"
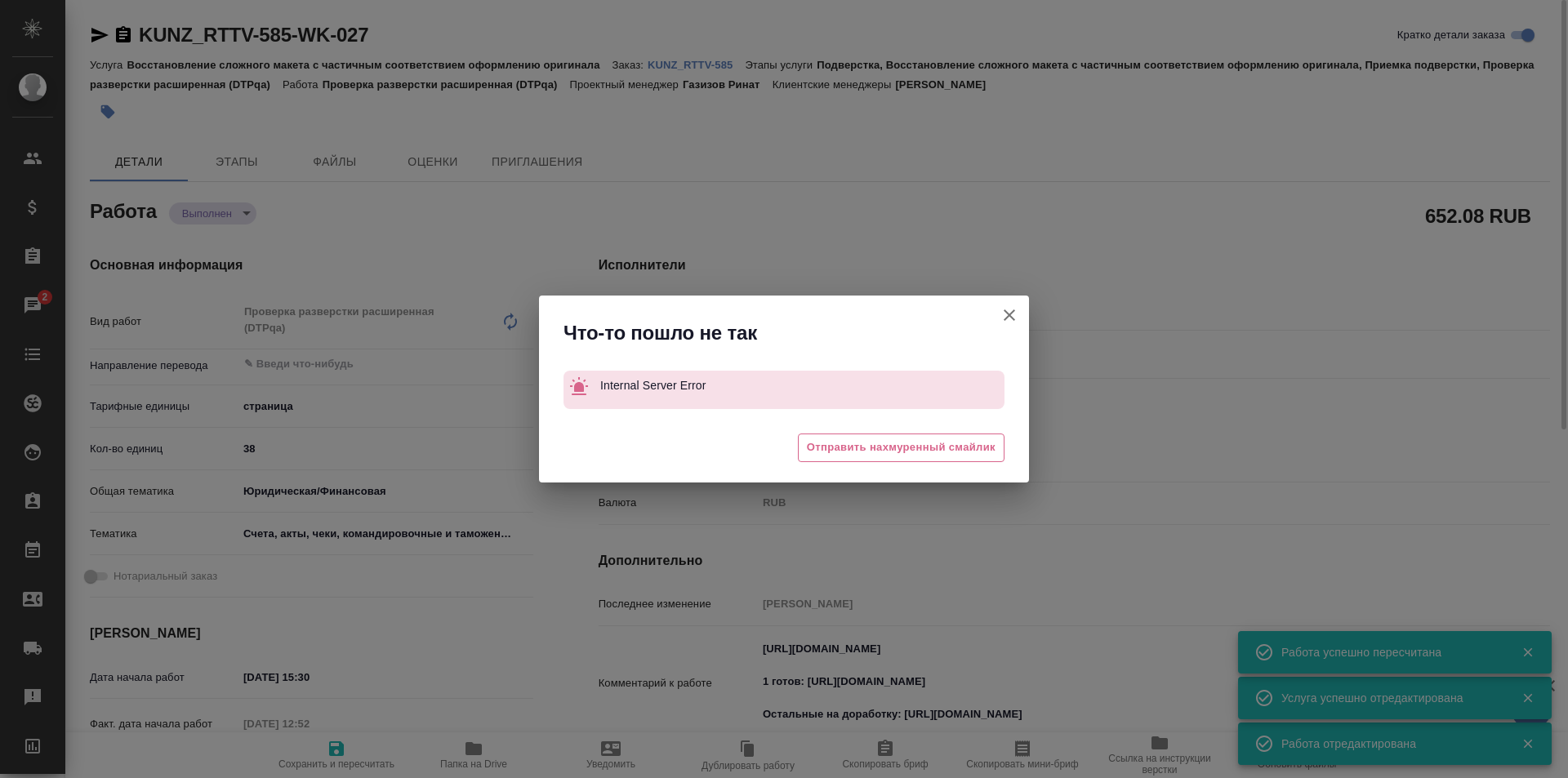
type textarea "x"
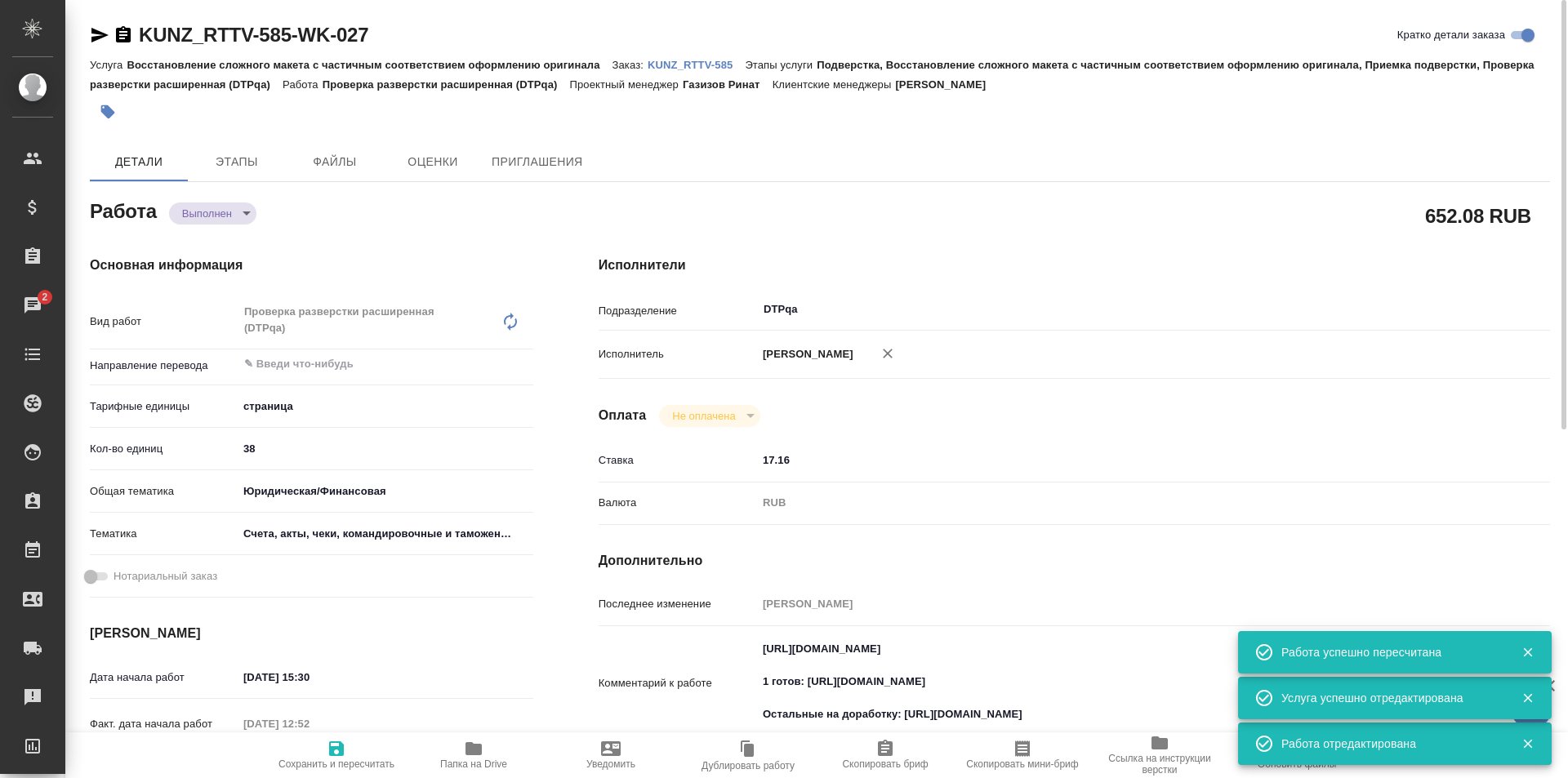
click at [95, 26] on icon "button" at bounding box center [100, 35] width 19 height 19
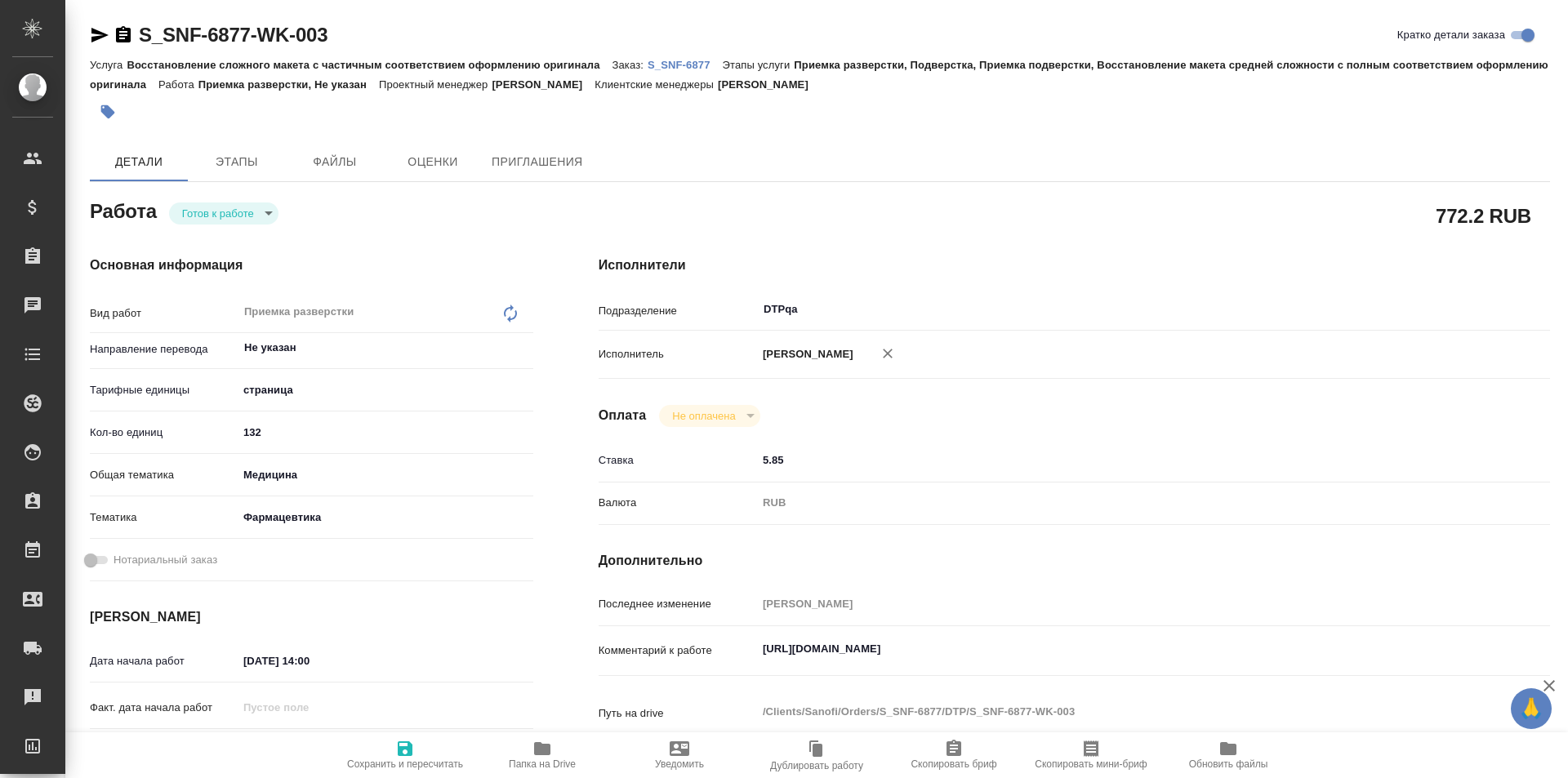
type textarea "x"
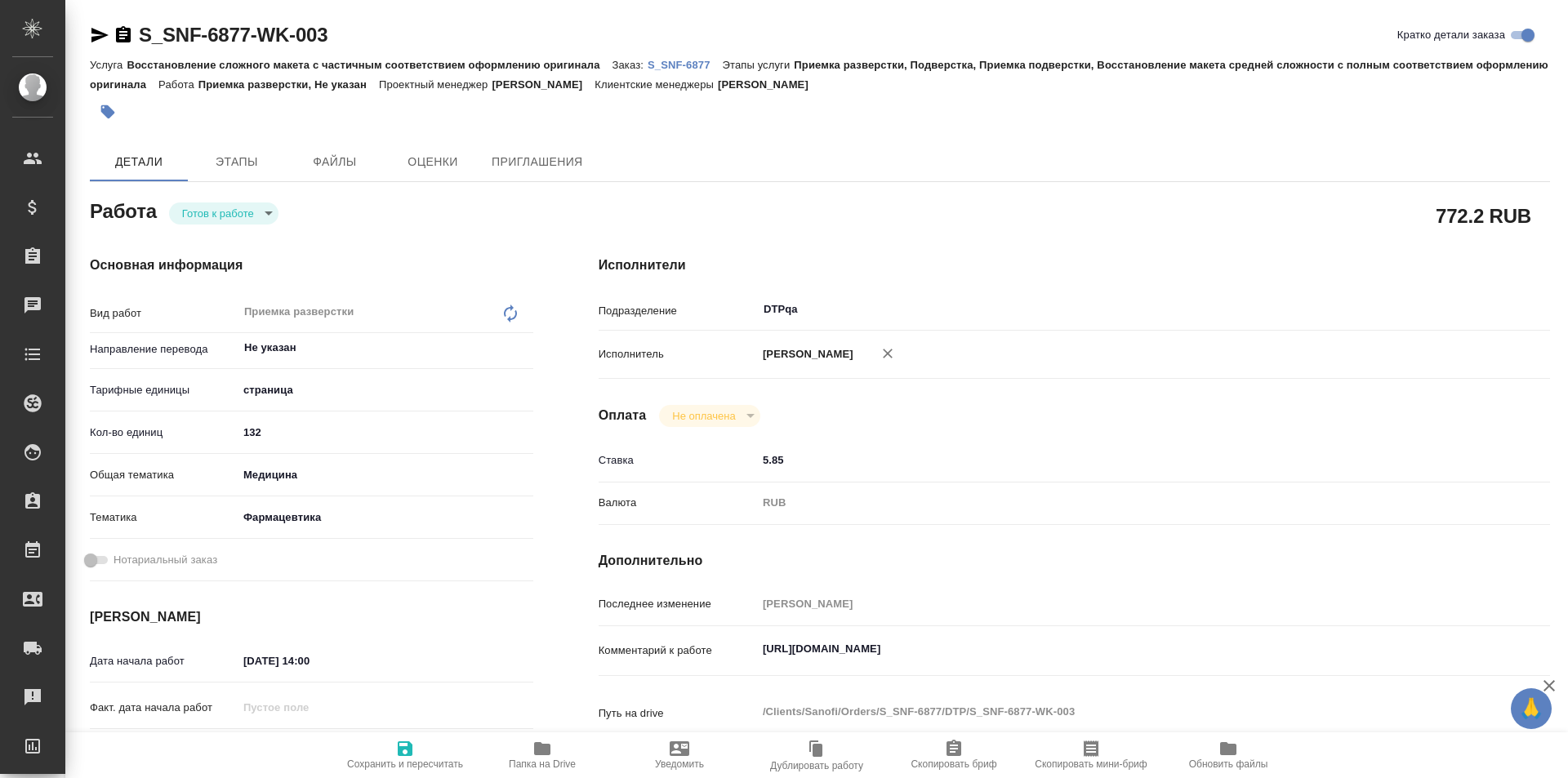
type textarea "x"
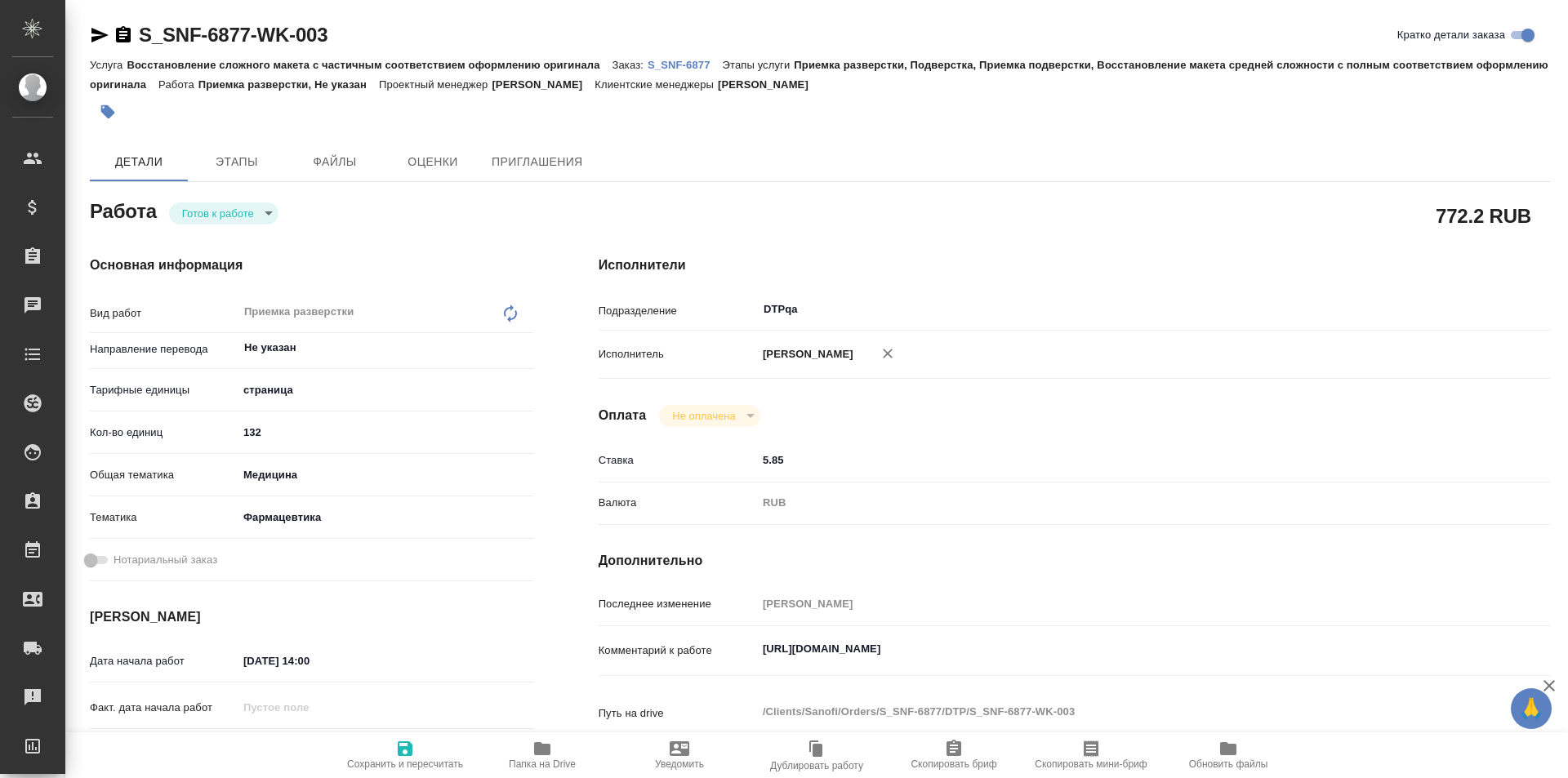
type textarea "x"
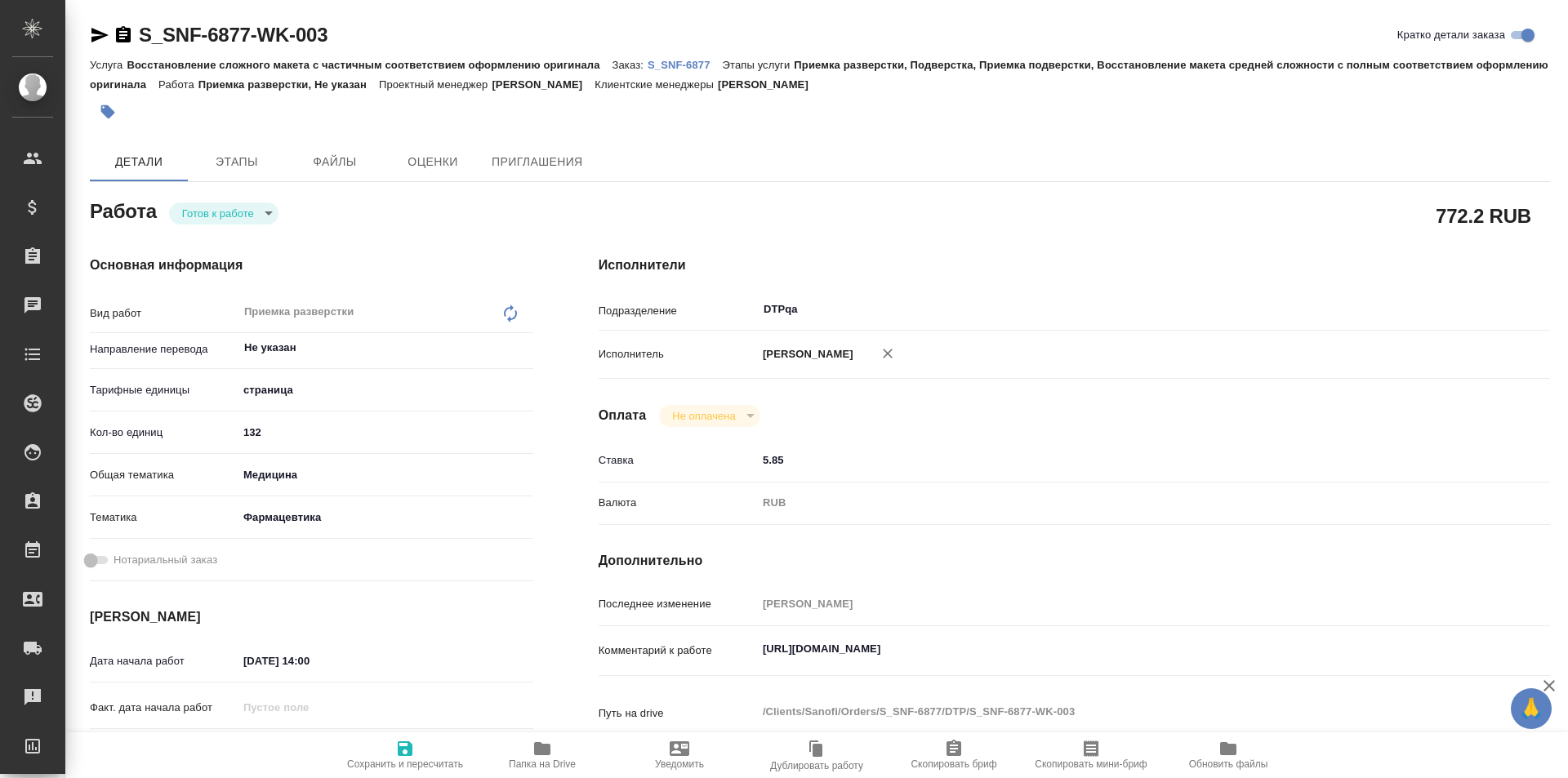
type textarea "x"
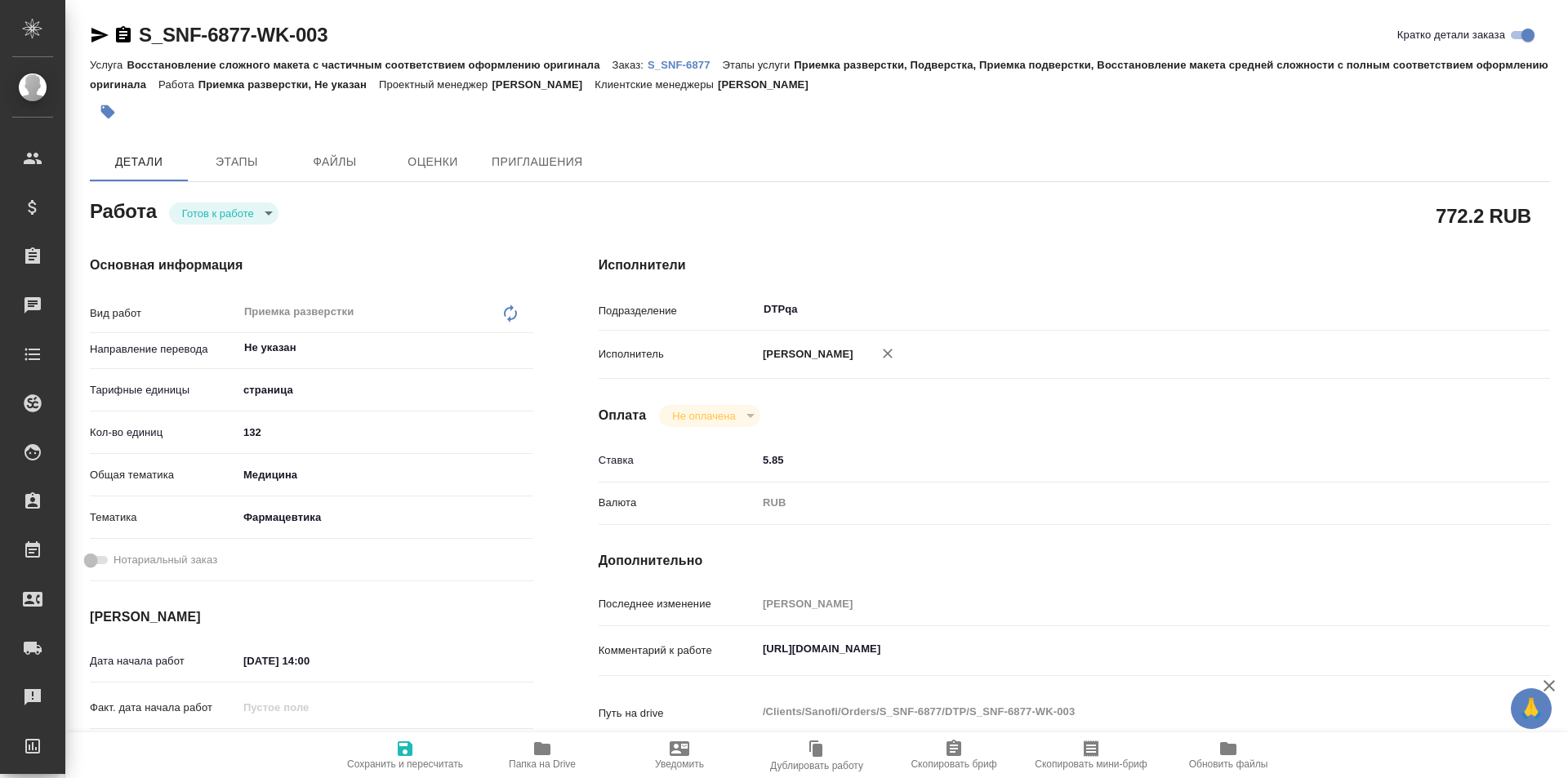
type textarea "x"
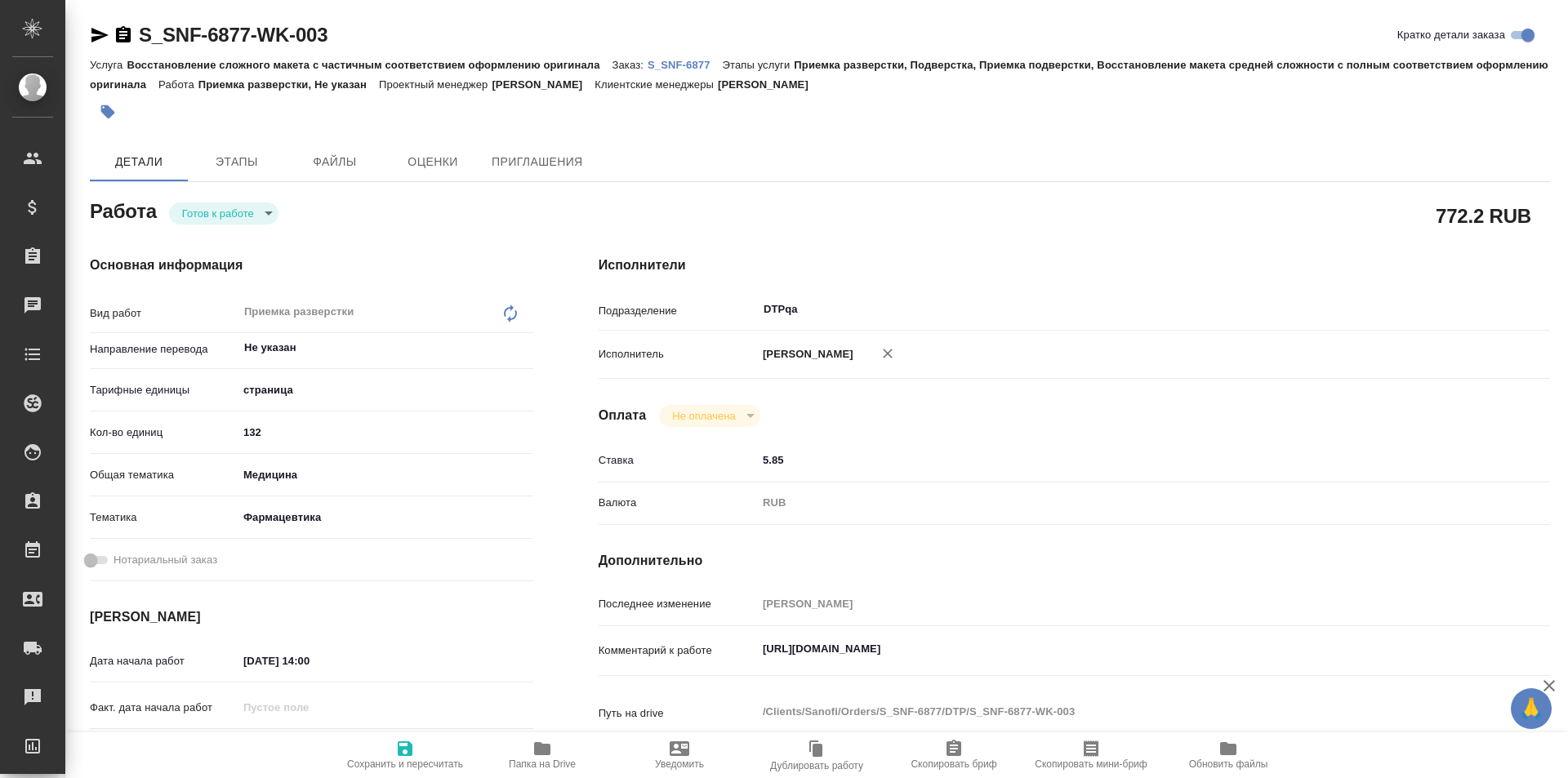
type textarea "x"
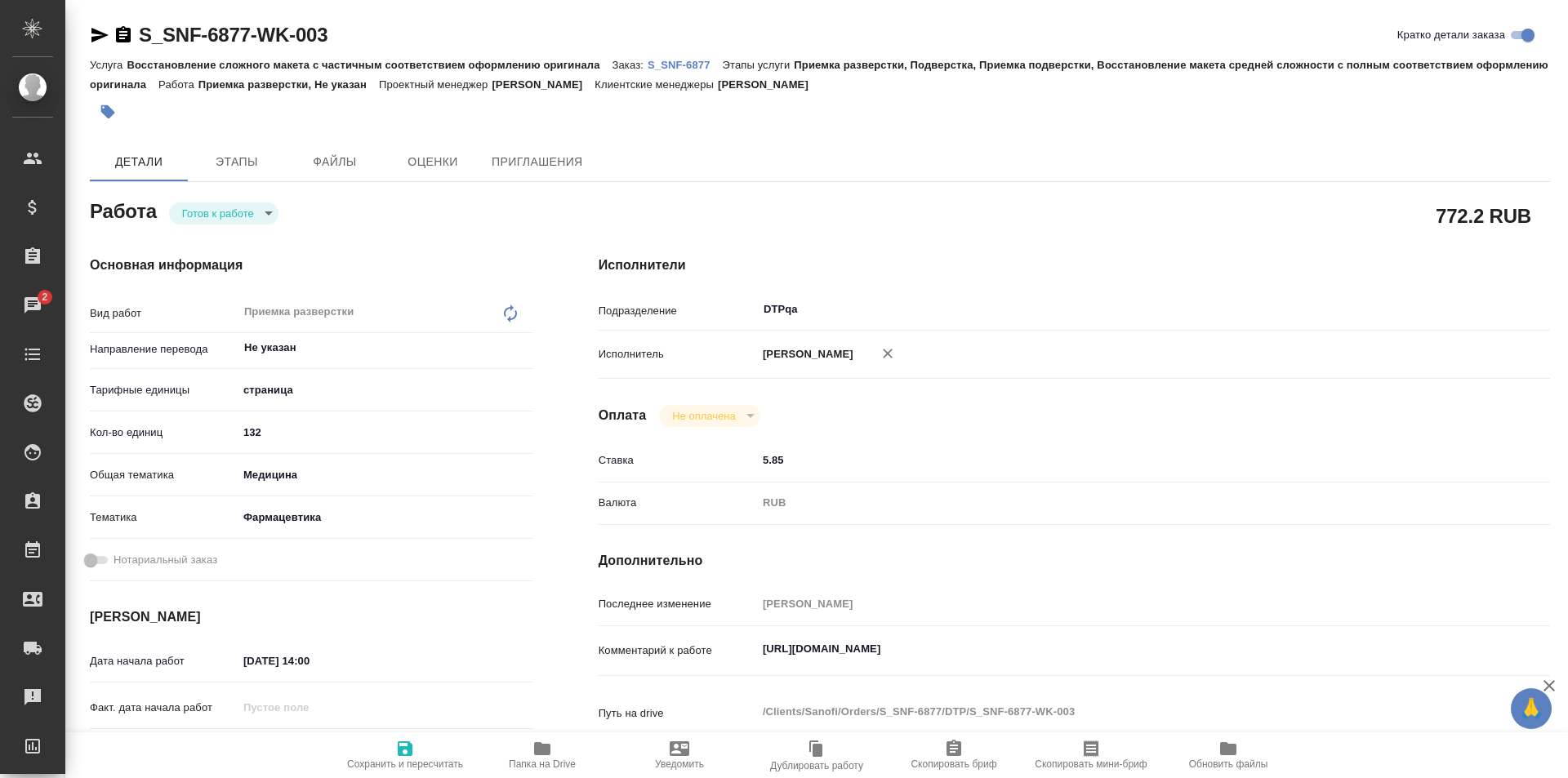
click at [252, 215] on body "🙏 .cls-1 fill:#fff; AWATERA Ismagilova Diana Клиенты Спецификации Заказы 2 Чаты…" at bounding box center [784, 389] width 1568 height 778
click at [222, 242] on button "В работе" at bounding box center [209, 241] width 54 height 18
type textarea "x"
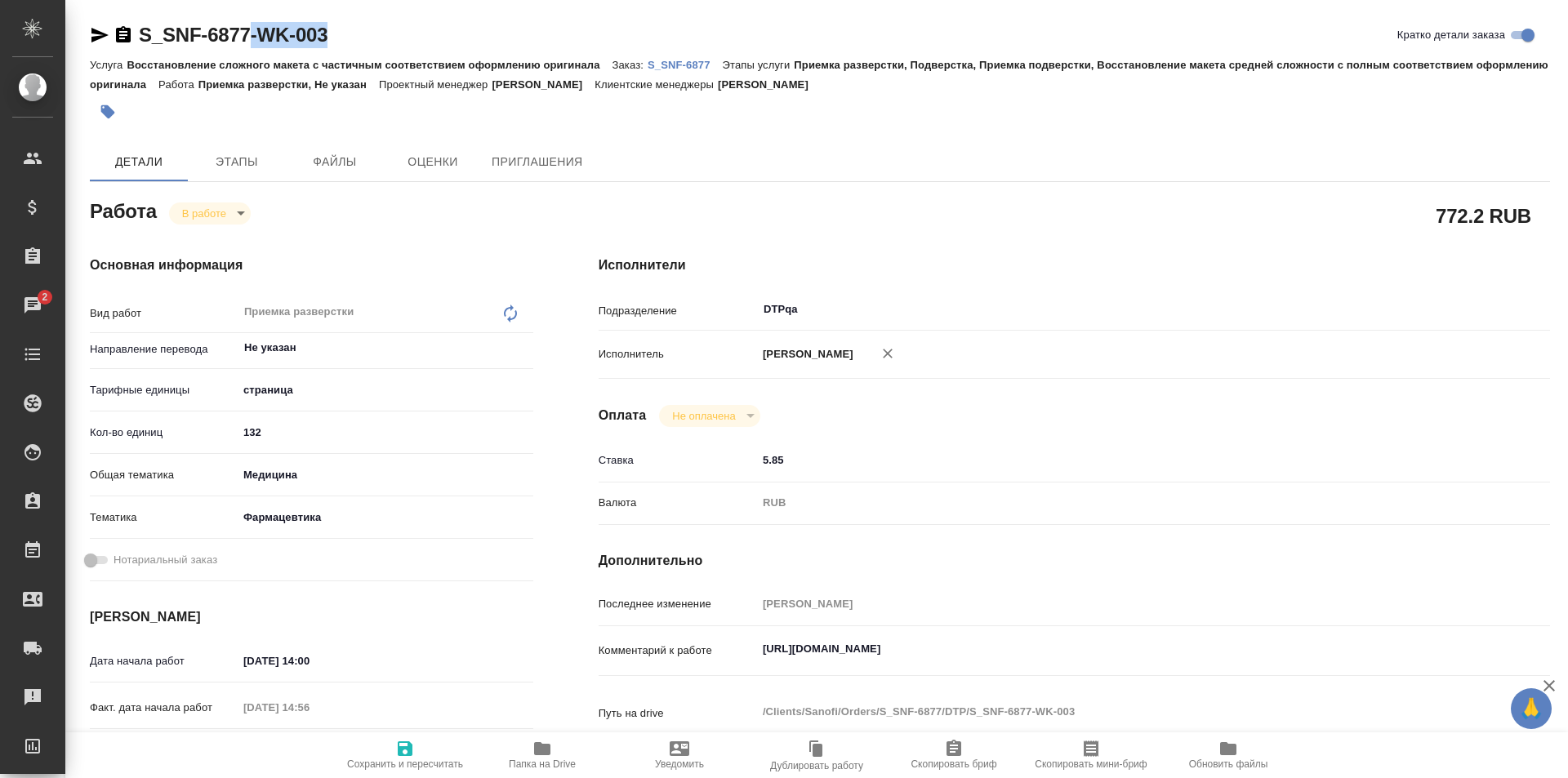
type textarea "x"
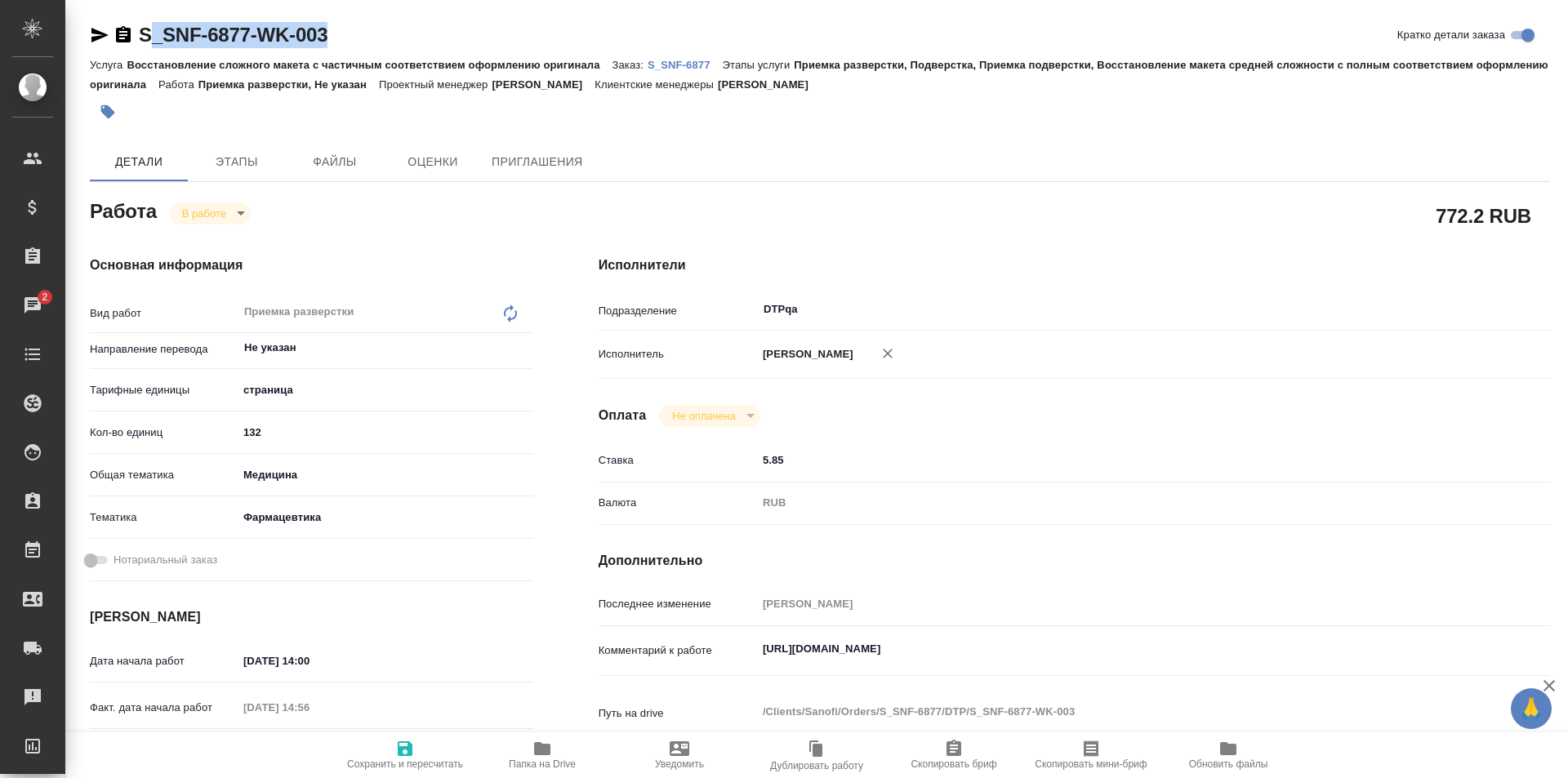
type textarea "x"
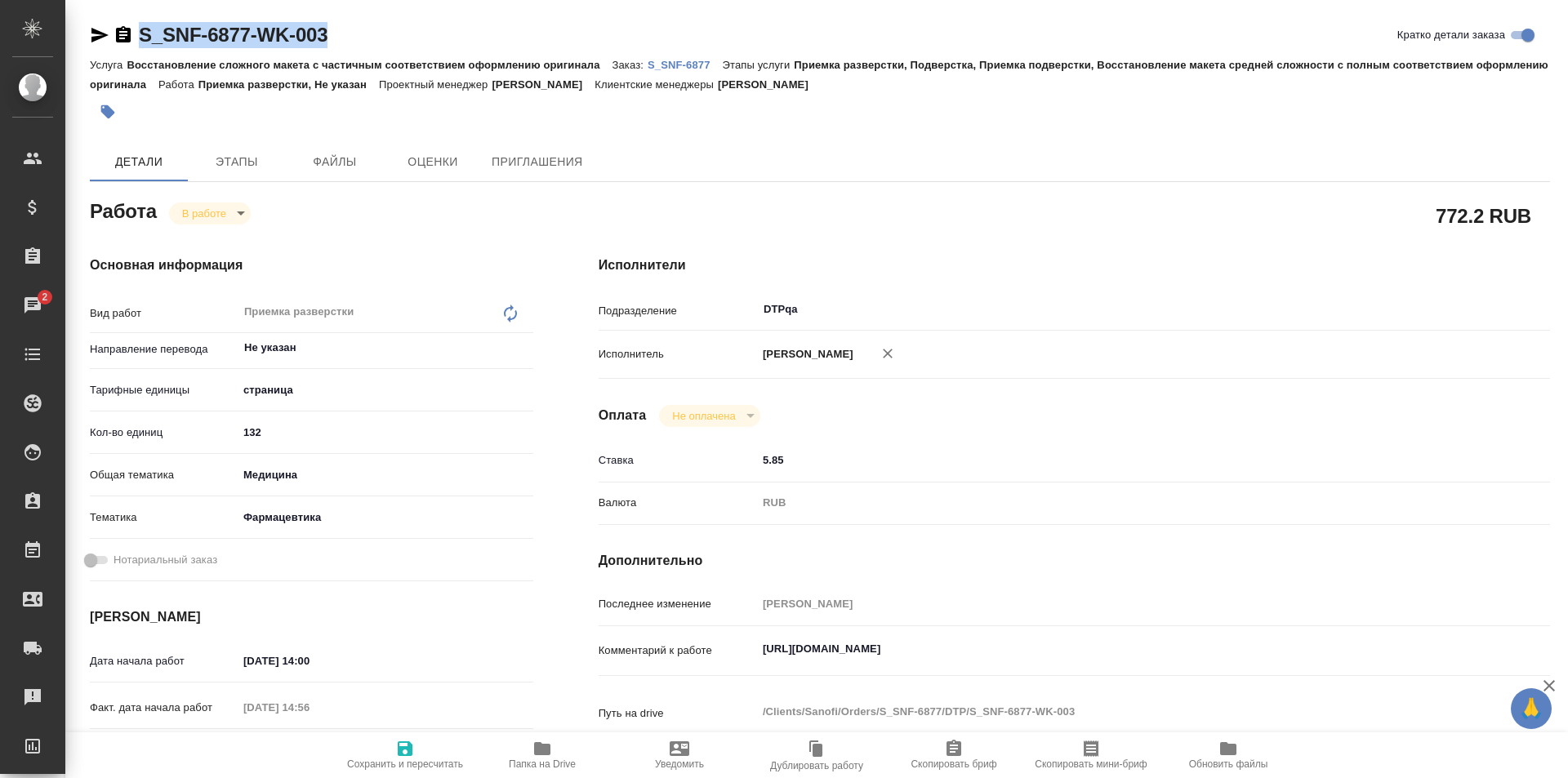
type textarea "x"
drag, startPoint x: 344, startPoint y: 31, endPoint x: 128, endPoint y: 37, distance: 216.1
click at [128, 36] on div "S_SNF-6877-WK-003 Кратко детали заказа" at bounding box center [820, 35] width 1460 height 26
copy link "S_SNF-6877-WK-003"
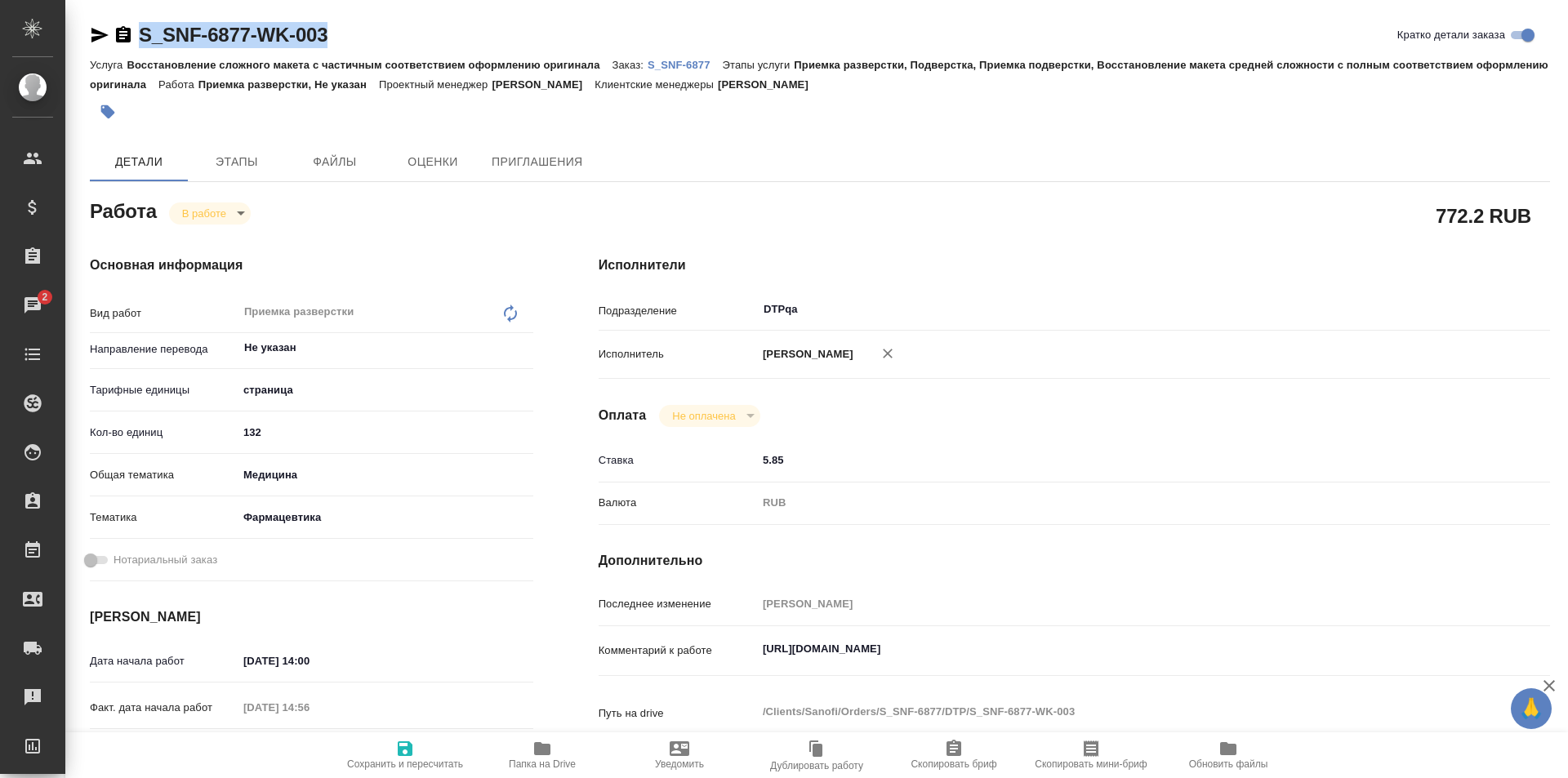
type textarea "x"
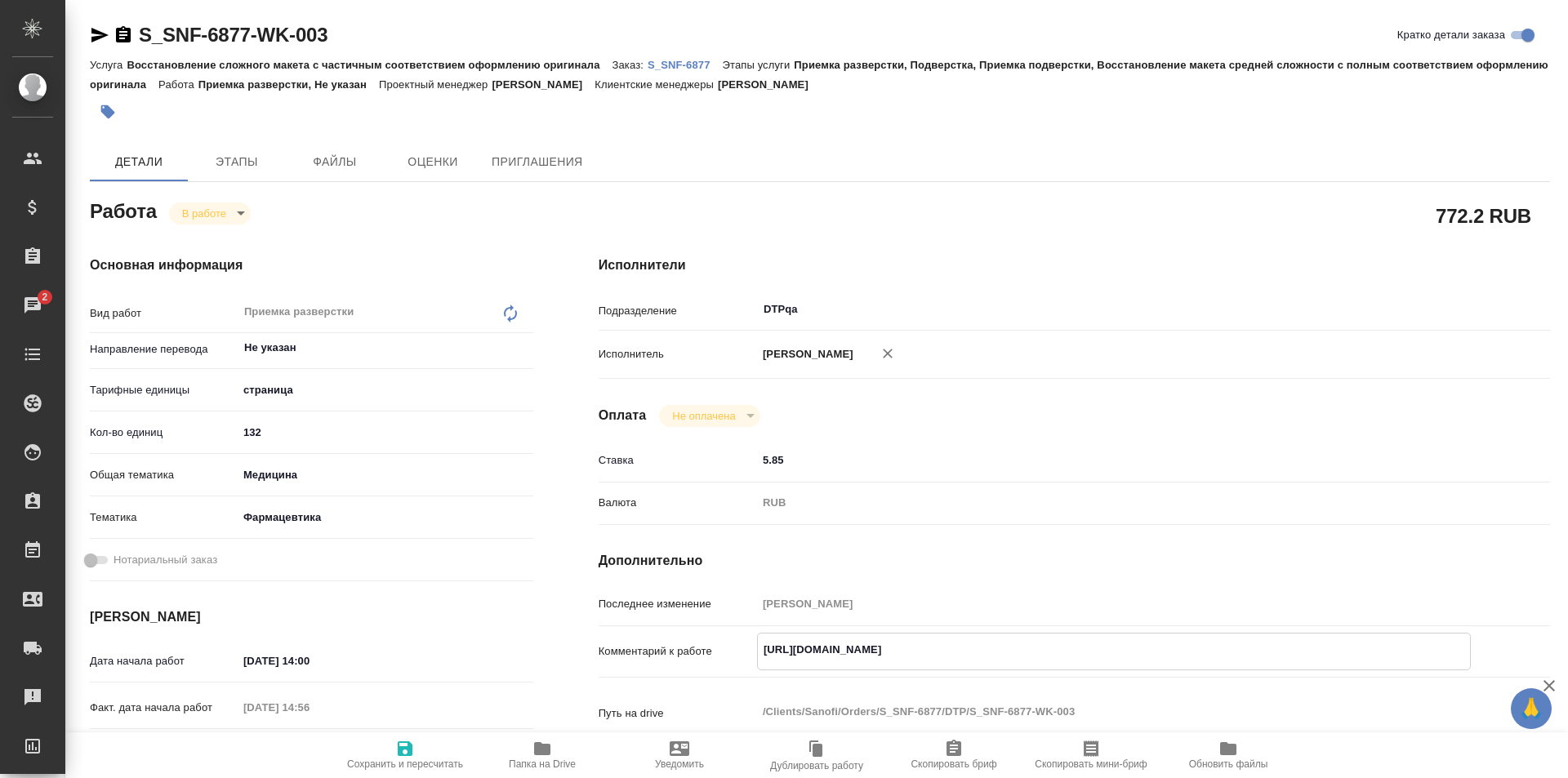
drag, startPoint x: 1106, startPoint y: 646, endPoint x: 743, endPoint y: 648, distance: 363.0
click at [731, 651] on div "Комментарий к работе https://tera.awatera.com/Work/68c002be2601bc4928ed78ce/ x" at bounding box center [1074, 650] width 951 height 37
type textarea "x"
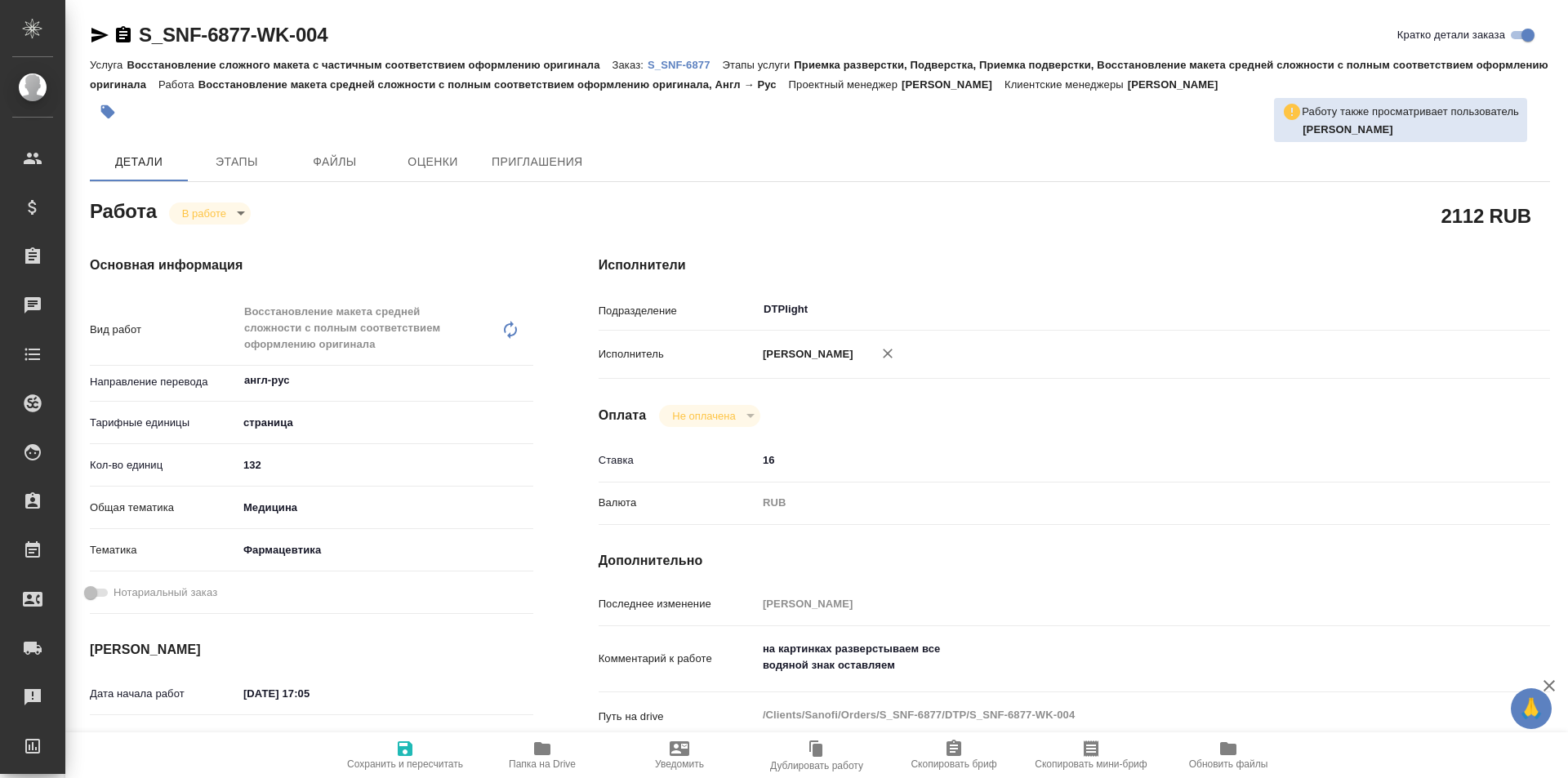
type textarea "x"
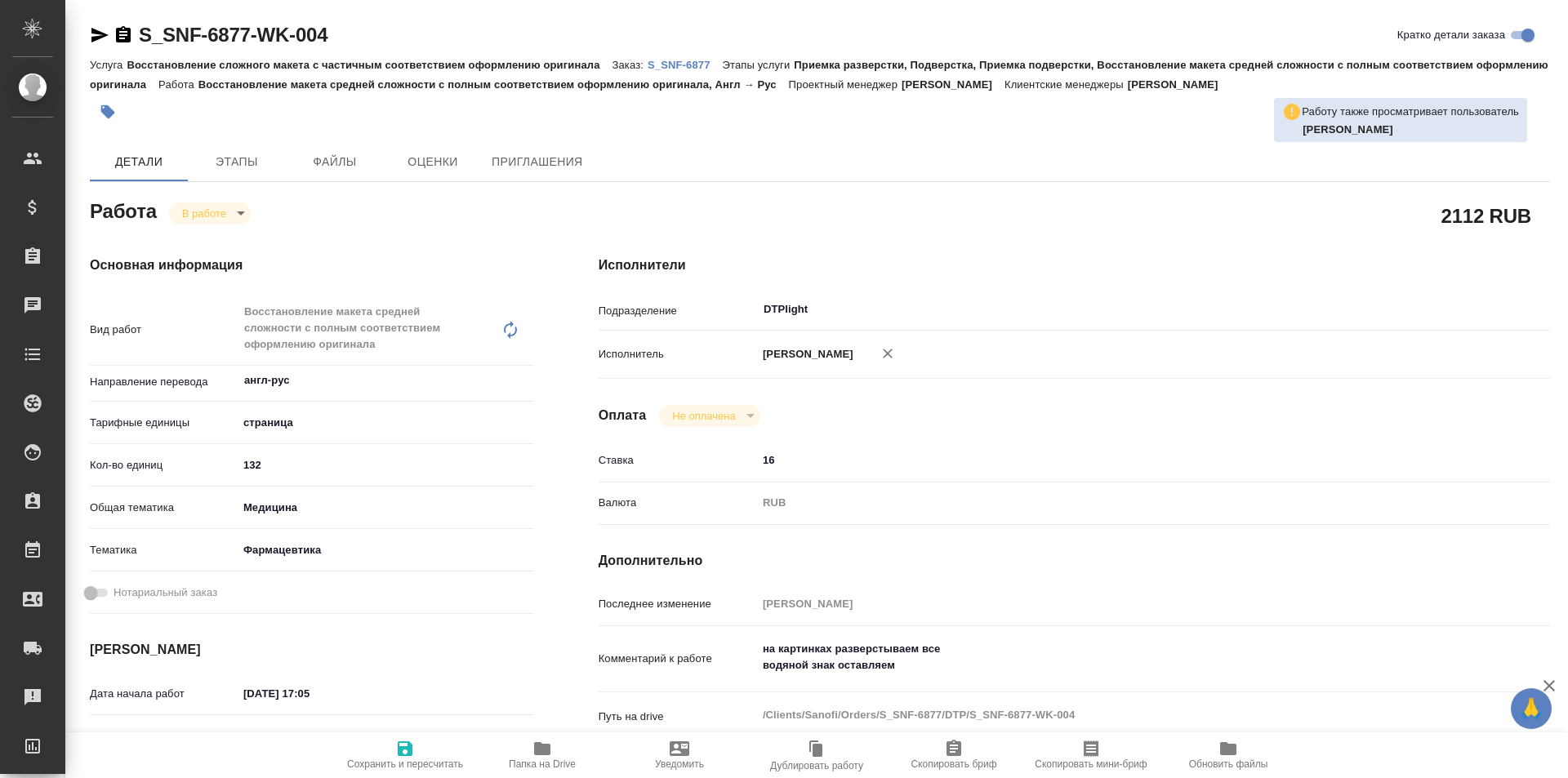
type textarea "x"
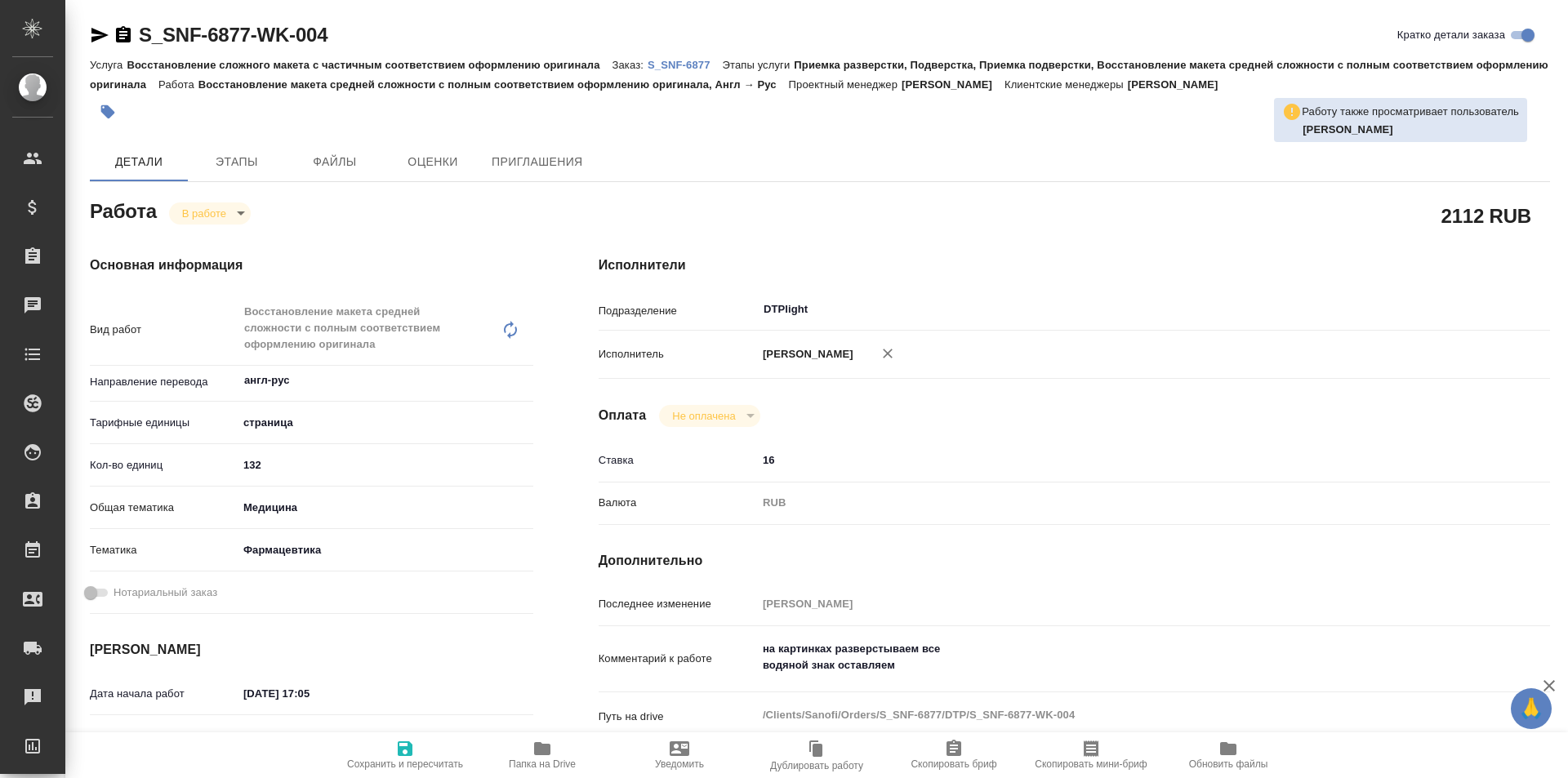
type textarea "x"
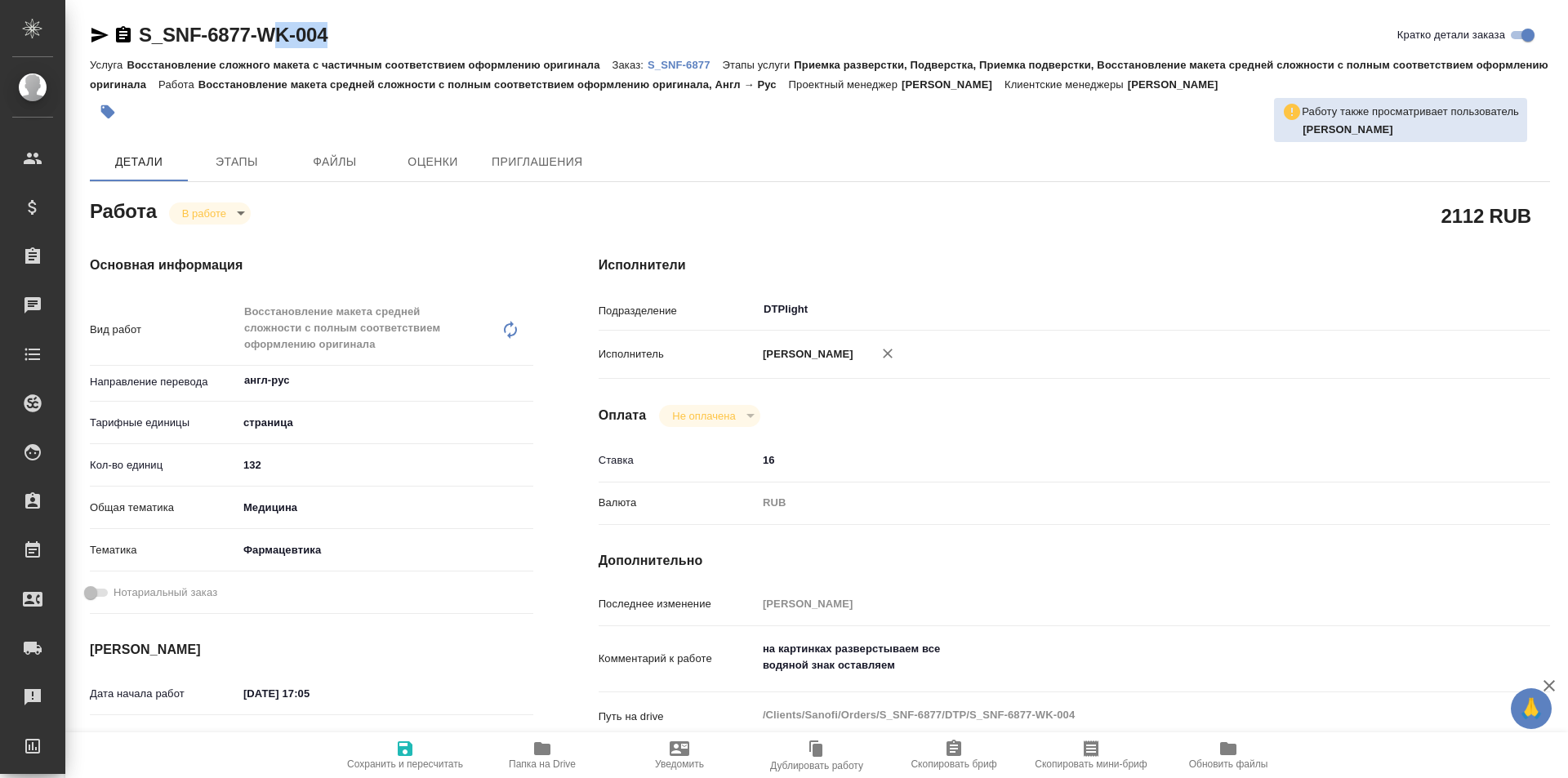
type textarea "x"
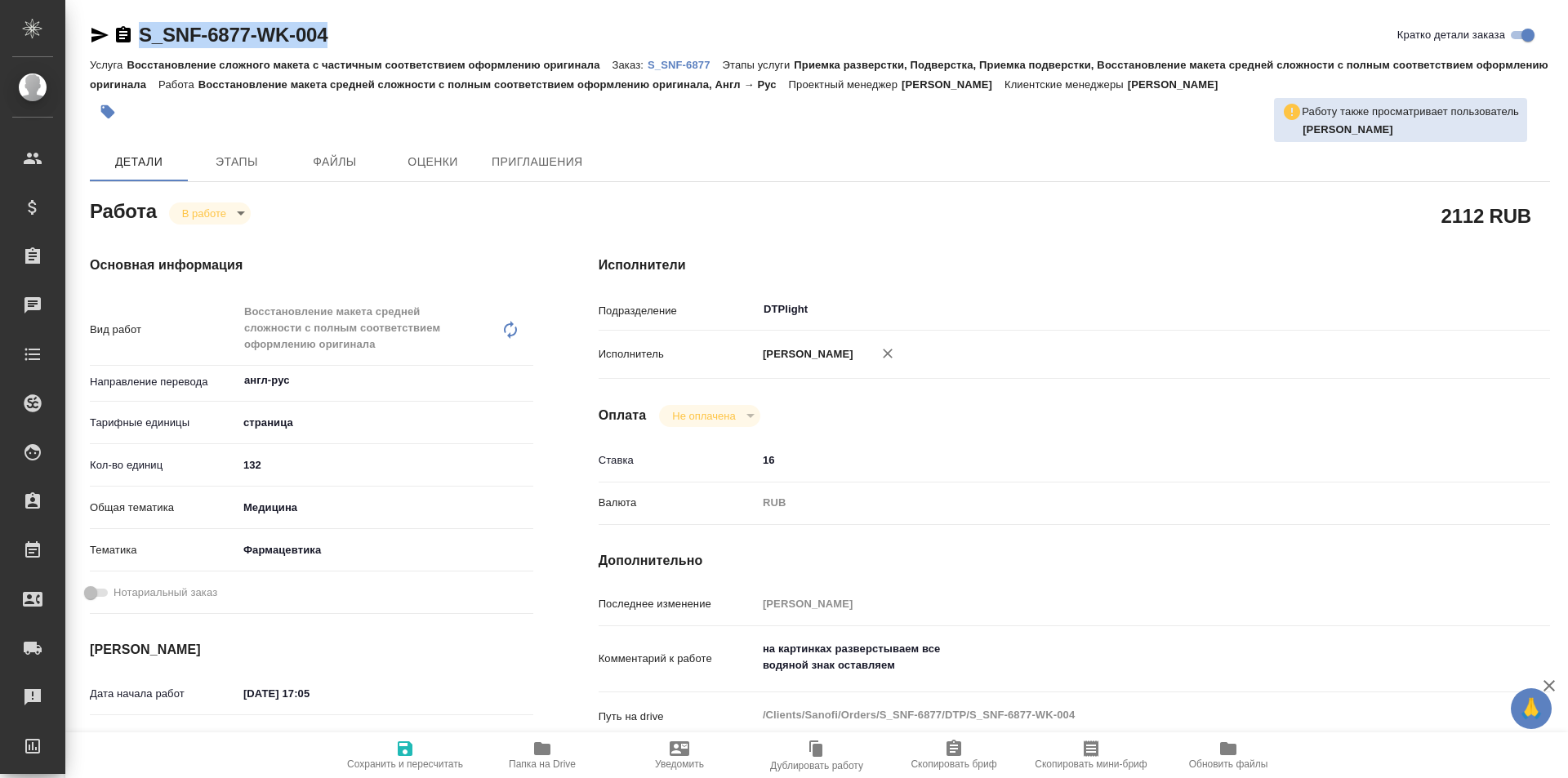
drag, startPoint x: 377, startPoint y: 35, endPoint x: 113, endPoint y: 32, distance: 264.0
click at [113, 32] on div "S_SNF-6877-WK-004 Кратко детали заказа" at bounding box center [820, 35] width 1460 height 26
copy link "S_SNF-6877-WK-004"
type textarea "x"
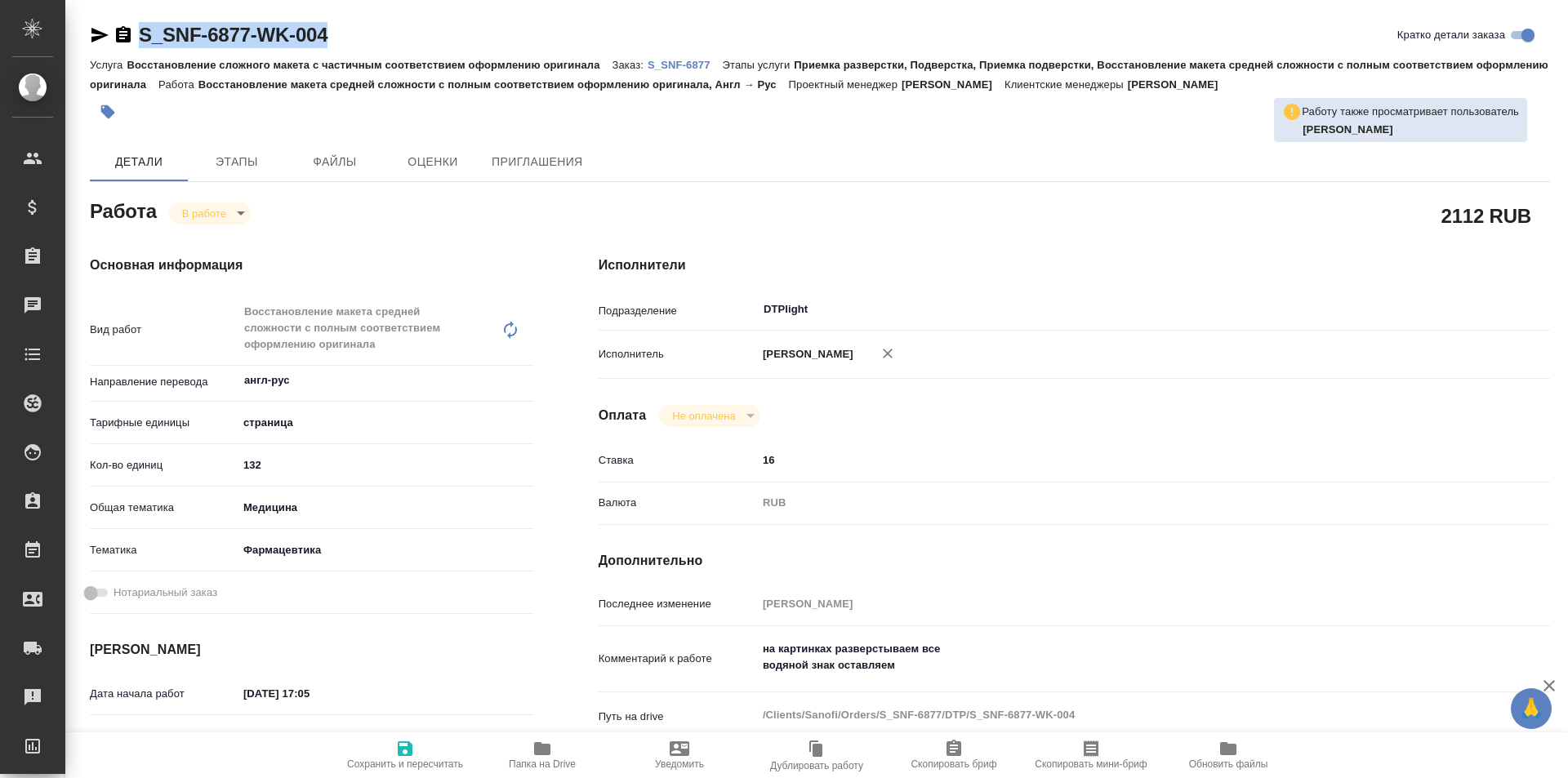
type textarea "x"
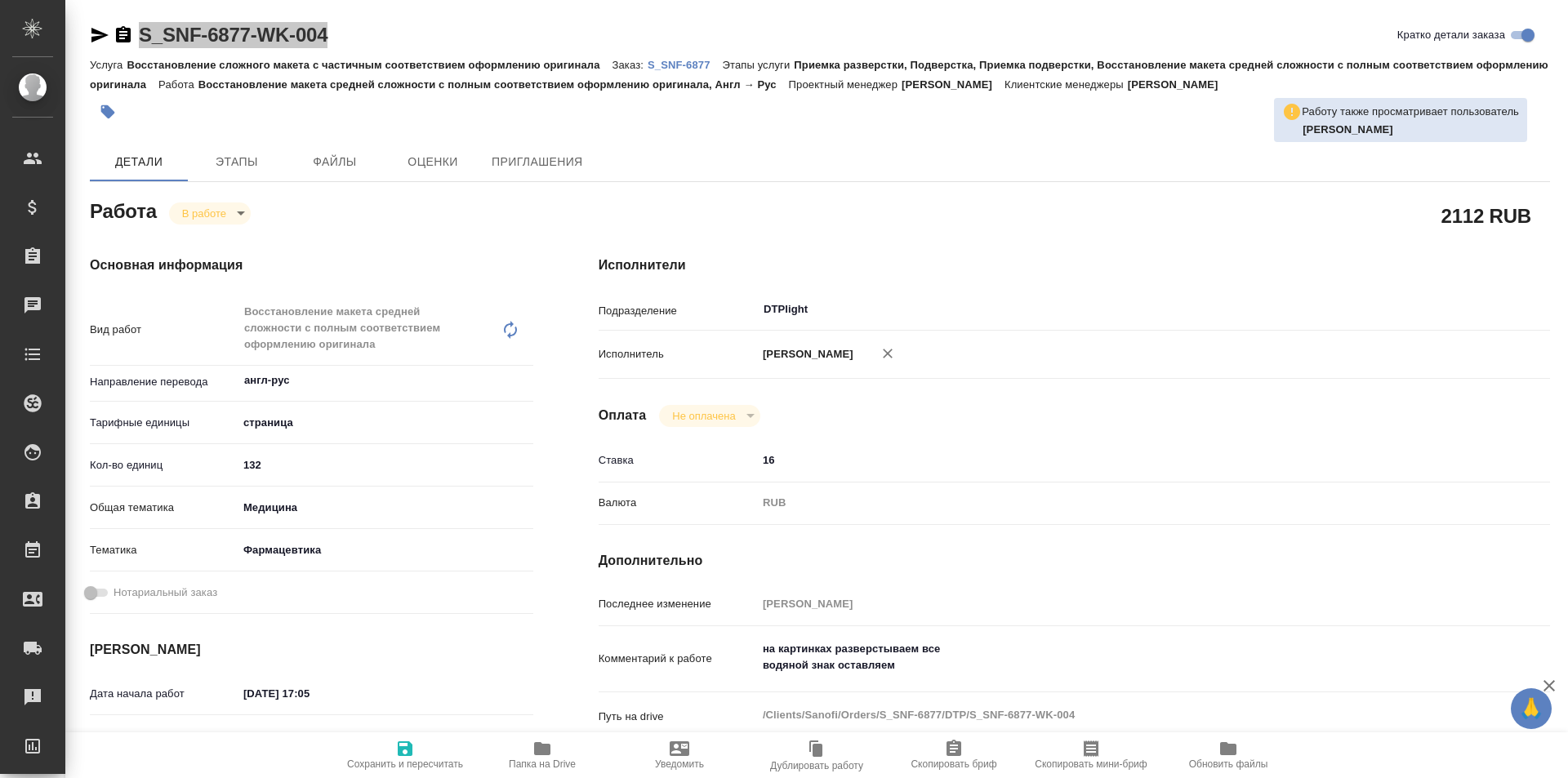
type textarea "x"
click at [539, 752] on icon "button" at bounding box center [541, 748] width 16 height 13
